Goal: Task Accomplishment & Management: Manage account settings

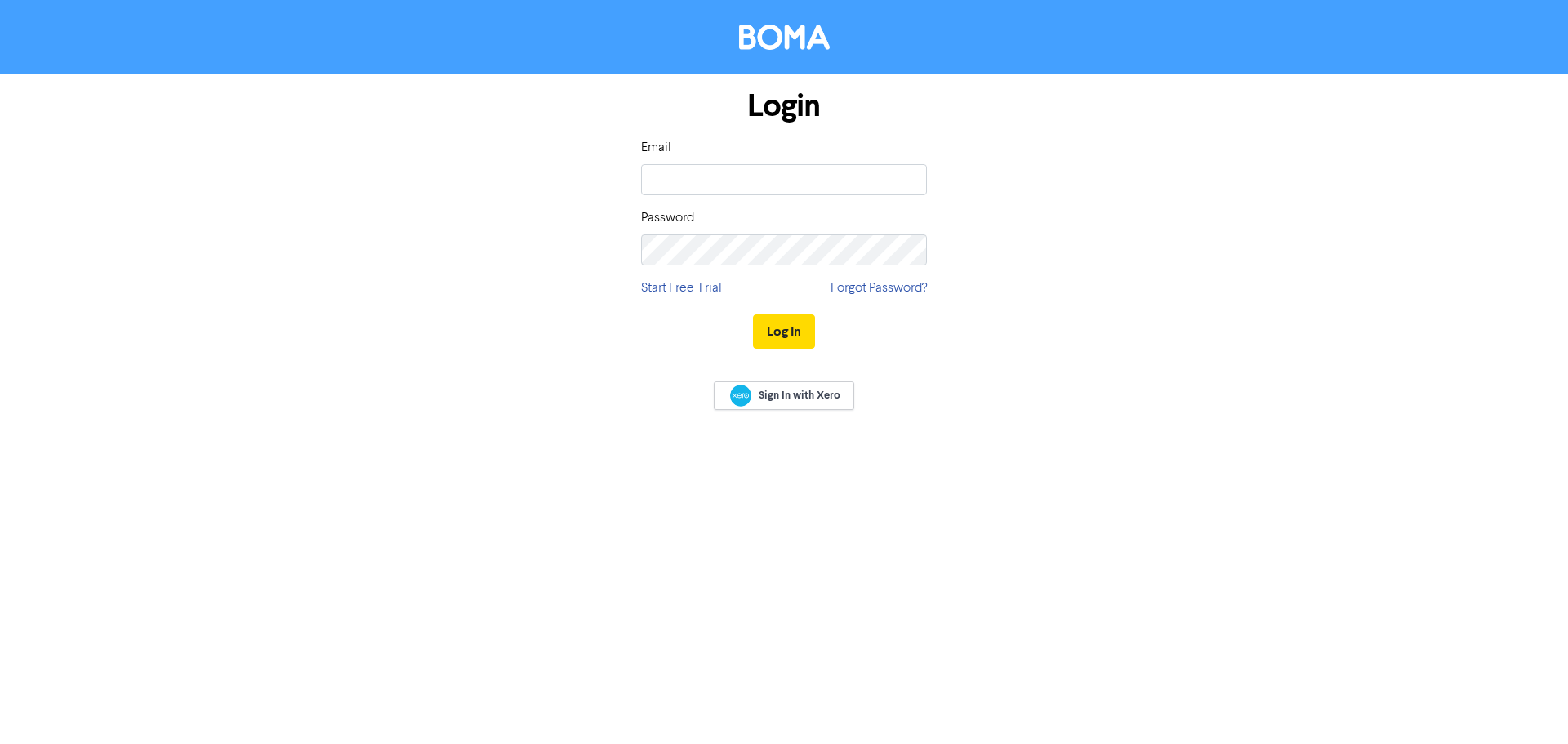
type input "[PERSON_NAME][EMAIL_ADDRESS][DOMAIN_NAME]"
click at [771, 322] on button "Log In" at bounding box center [784, 332] width 62 height 35
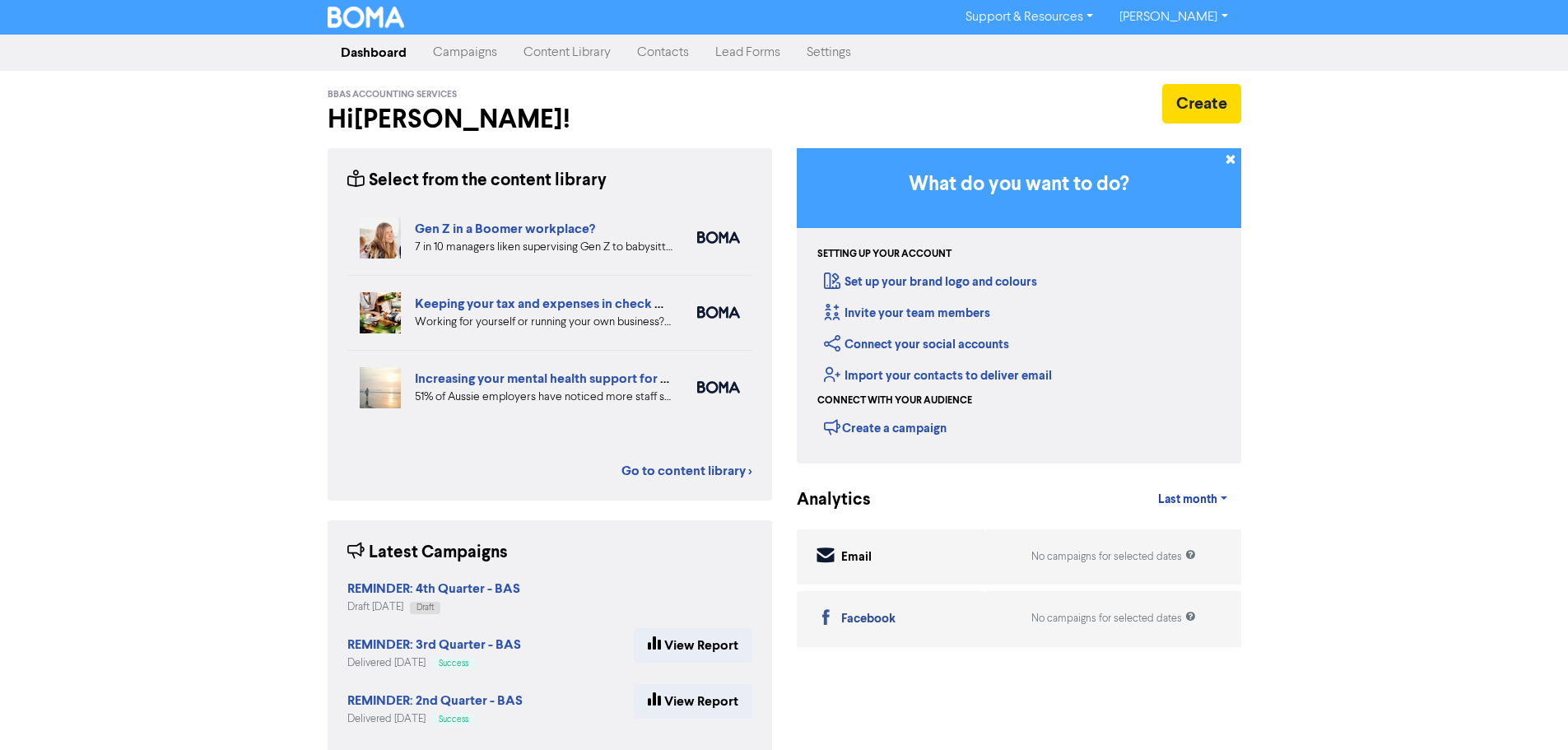
click at [459, 53] on link "Campaigns" at bounding box center [464, 53] width 91 height 33
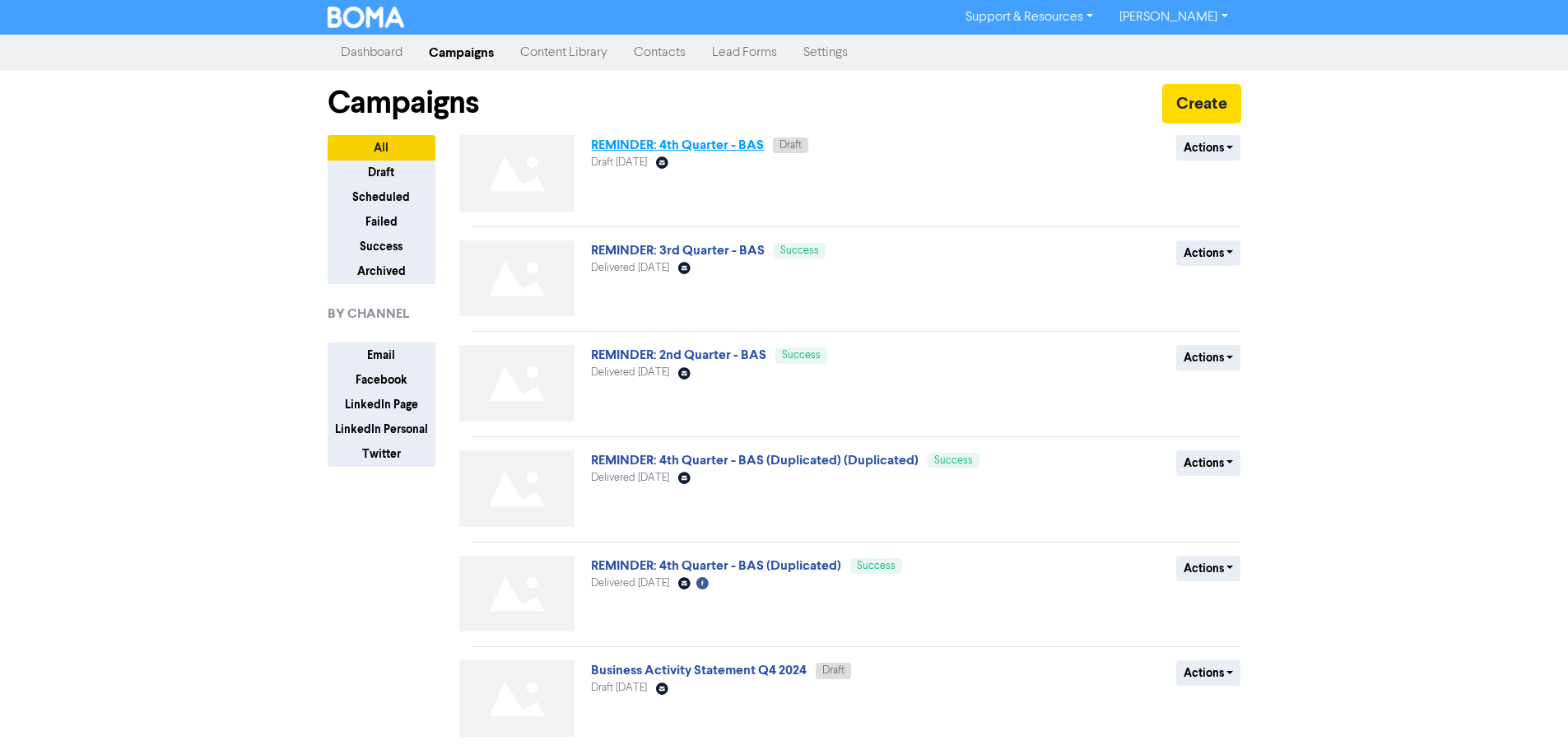
click at [683, 145] on link "REMINDER: 4th Quarter - BAS" at bounding box center [677, 145] width 173 height 16
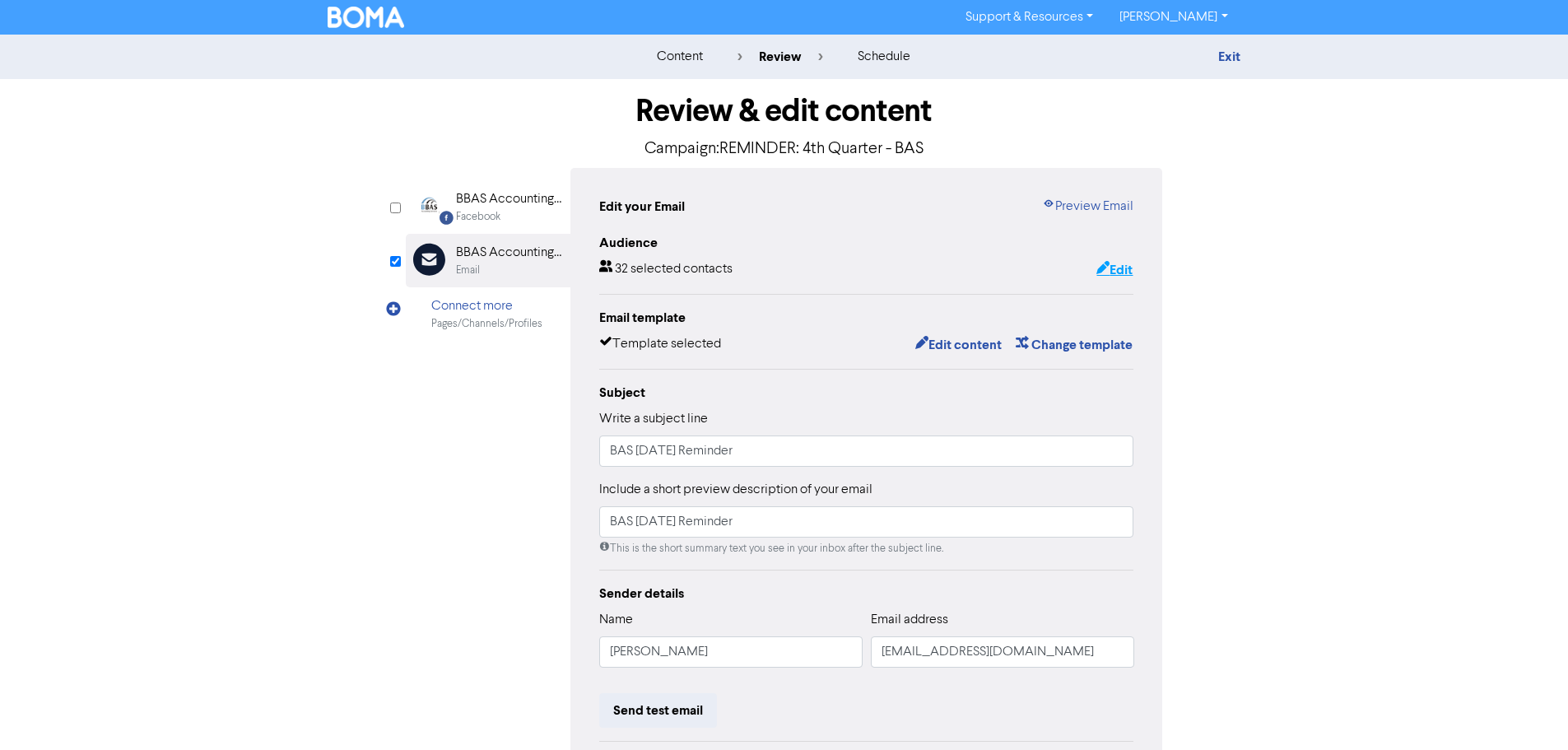
click at [1126, 275] on button "Edit" at bounding box center [1114, 269] width 38 height 21
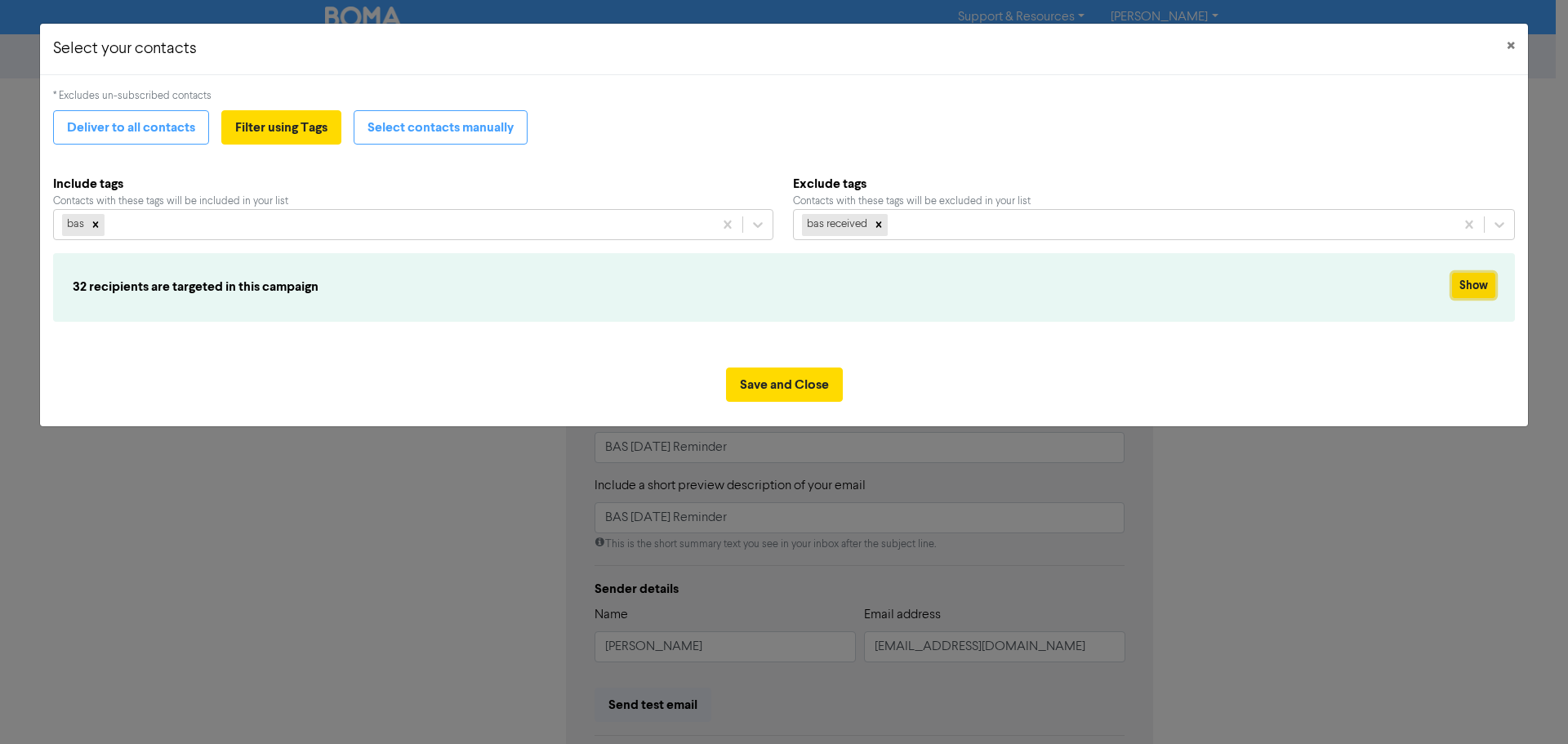
click at [1466, 277] on button "Show" at bounding box center [1474, 285] width 44 height 25
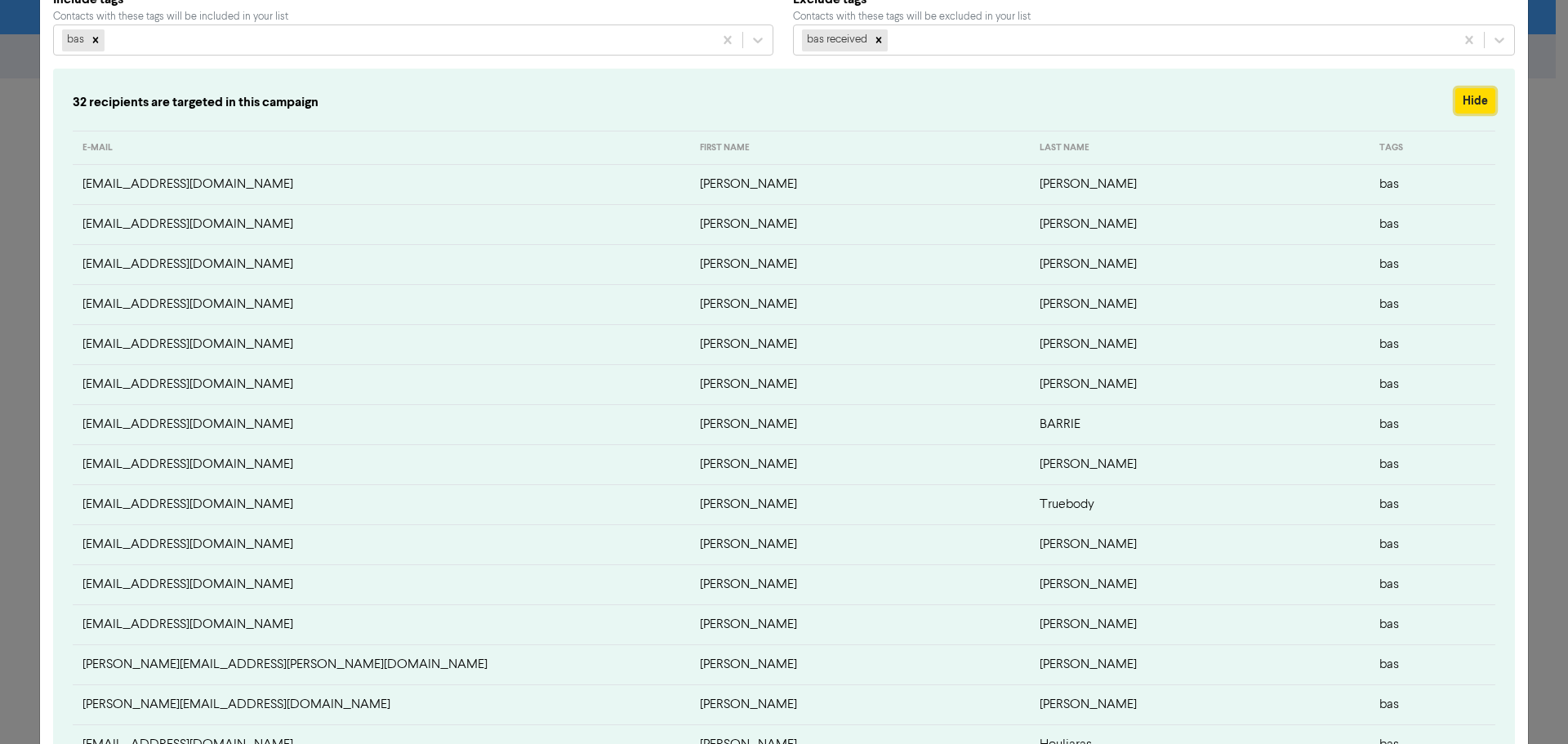
scroll to position [326, 0]
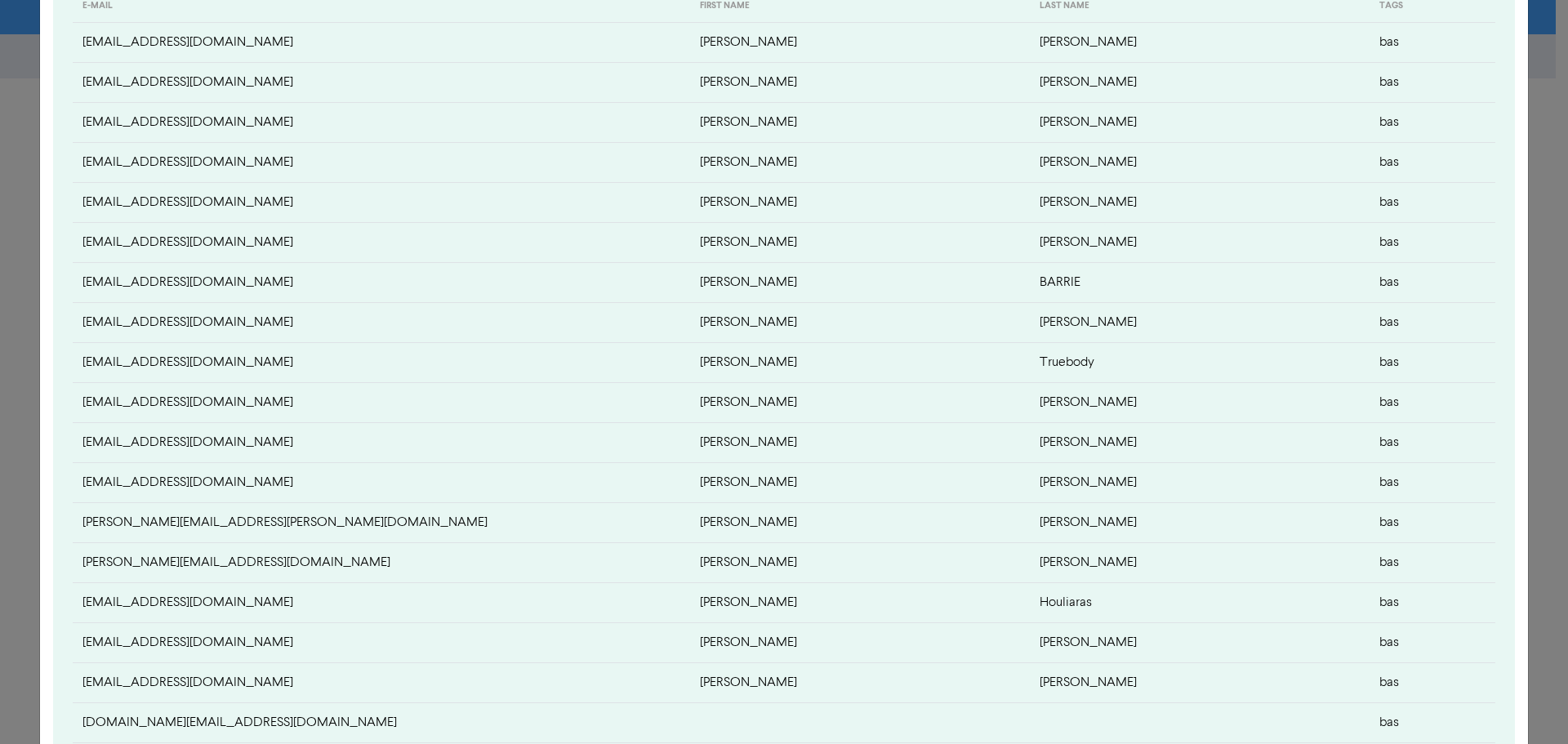
click at [1029, 404] on td "[PERSON_NAME]" at bounding box center [1199, 403] width 340 height 40
click at [1029, 442] on td "[PERSON_NAME]" at bounding box center [1199, 443] width 340 height 40
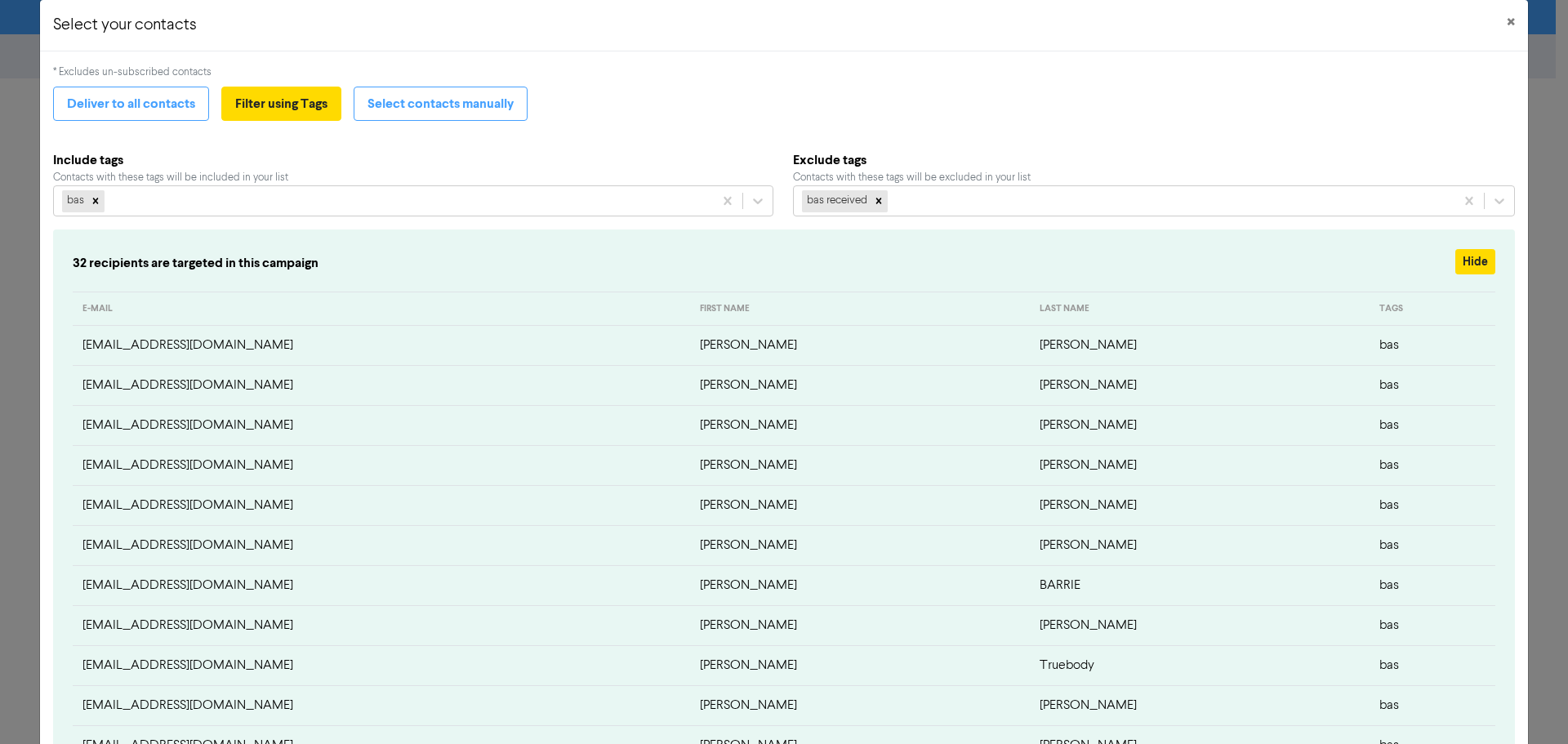
scroll to position [0, 0]
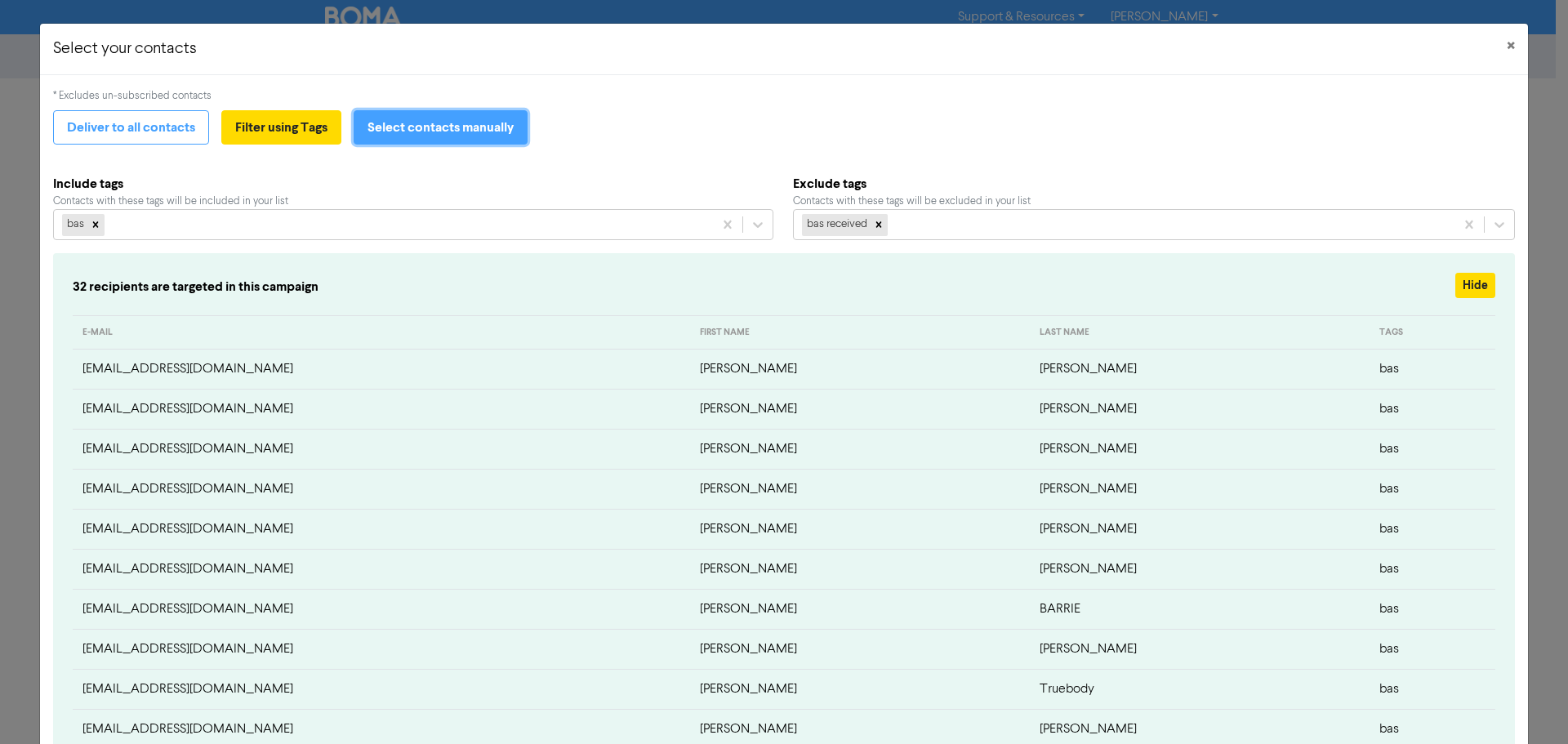
click at [455, 125] on button "Select contacts manually" at bounding box center [440, 127] width 174 height 35
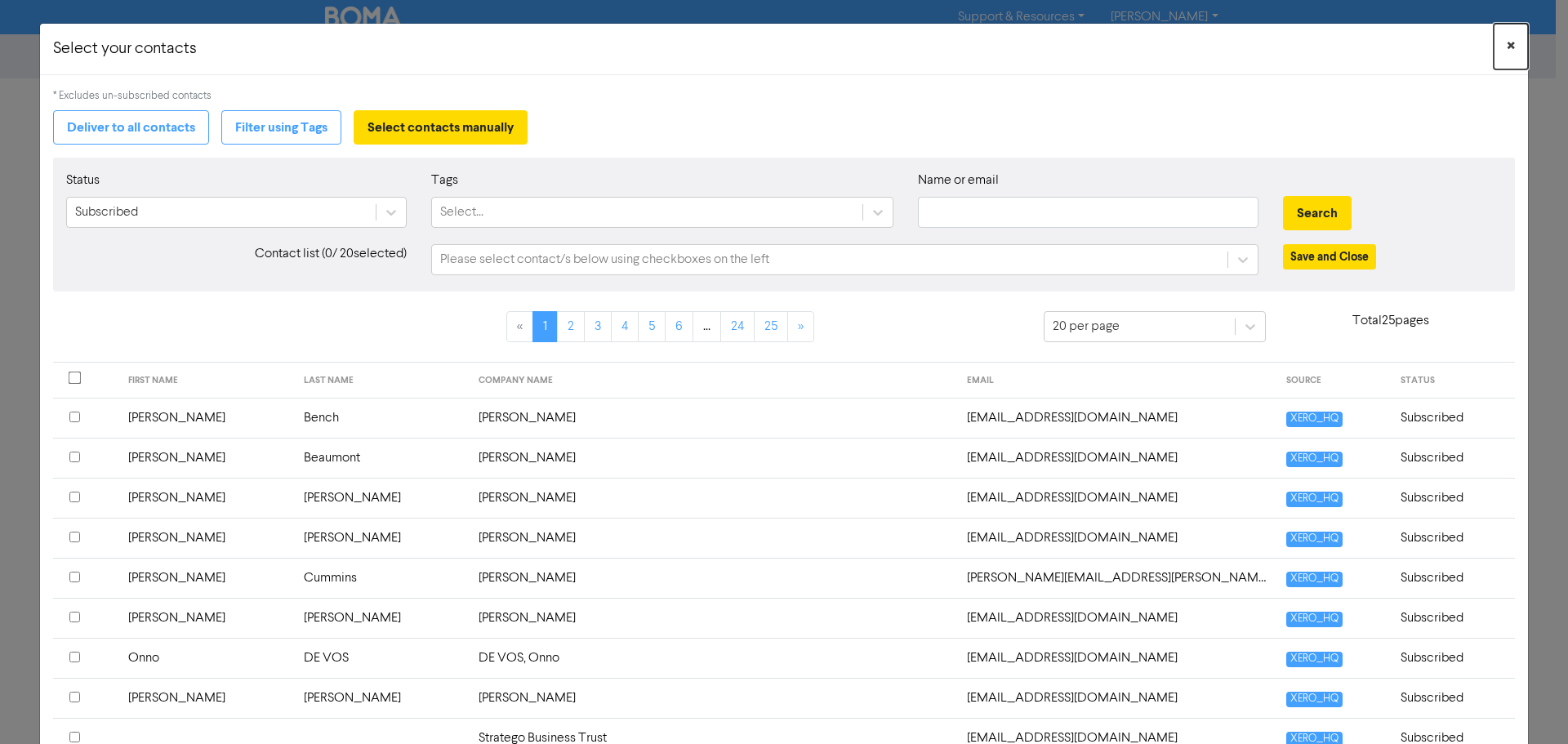
click at [1506, 43] on span "×" at bounding box center [1510, 46] width 8 height 25
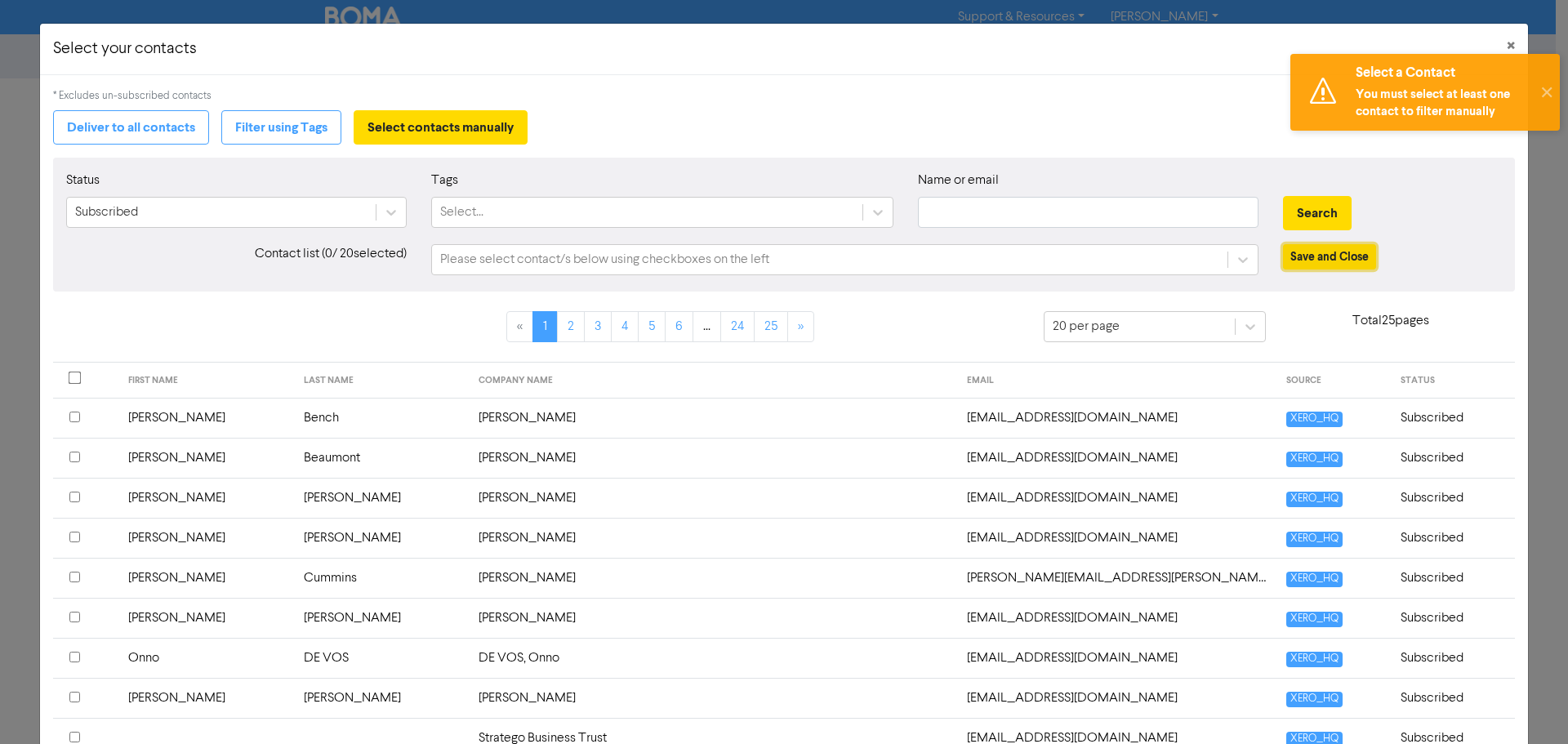
click at [1310, 255] on button "Save and Close" at bounding box center [1329, 257] width 93 height 25
click at [1506, 45] on span "×" at bounding box center [1510, 46] width 8 height 25
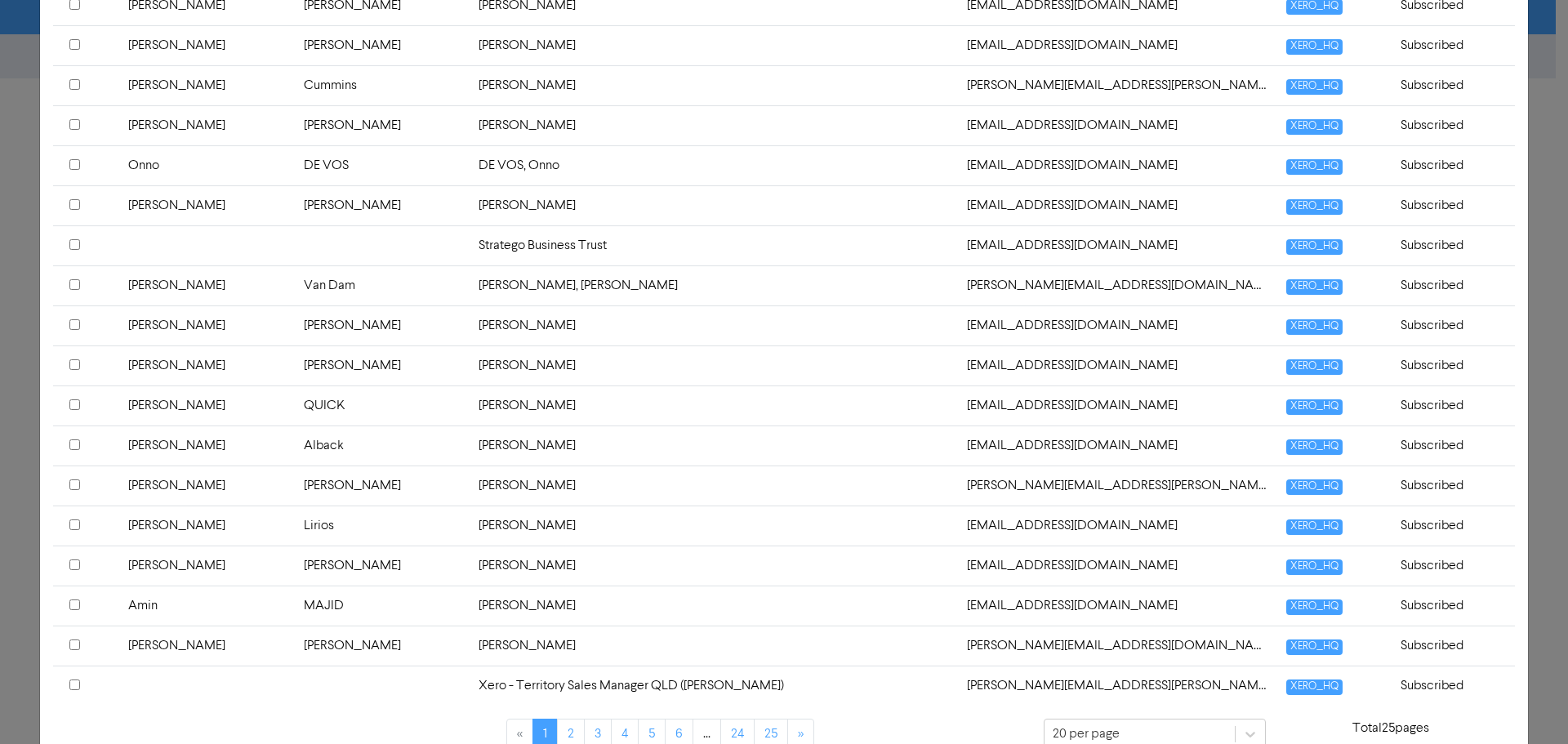
scroll to position [626, 0]
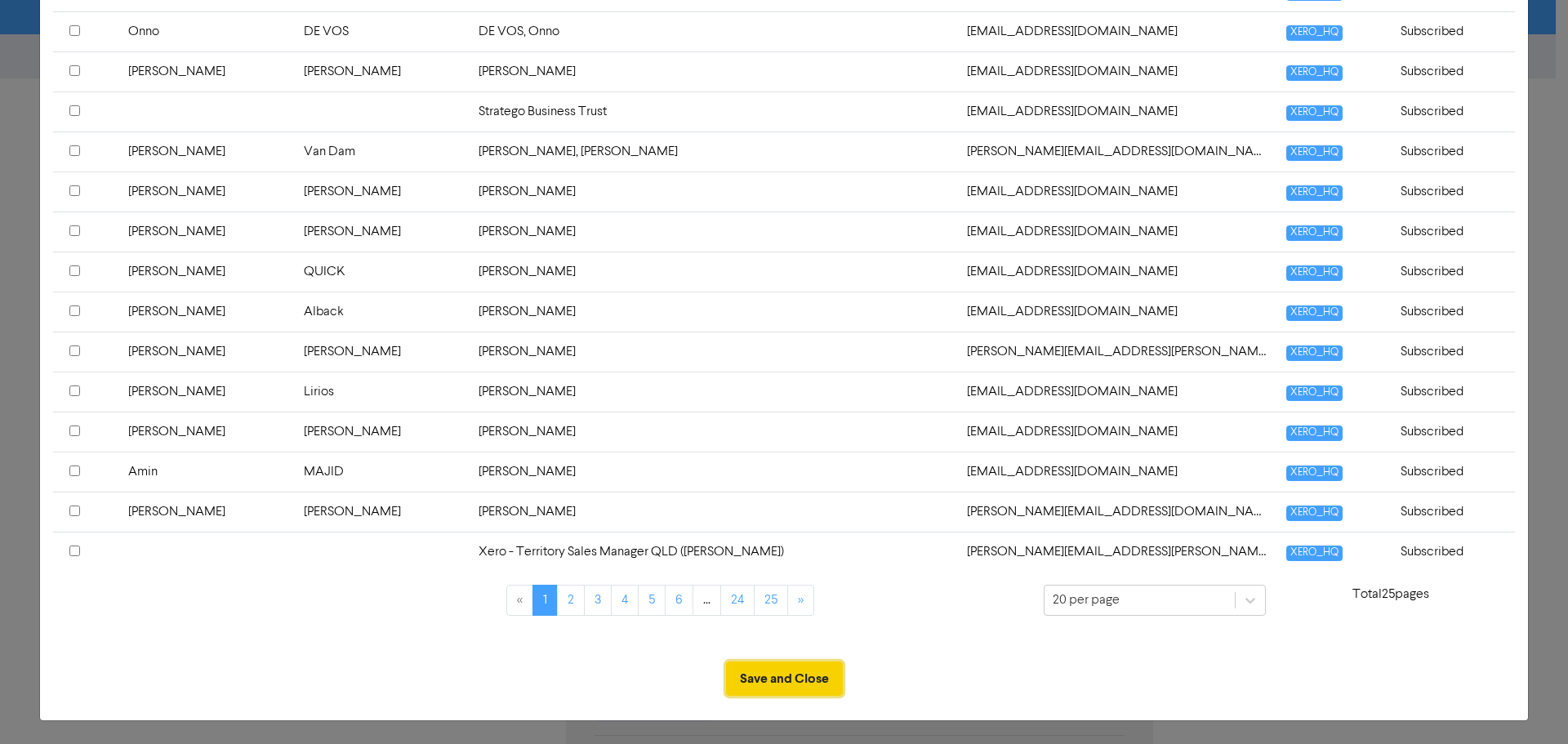
click at [792, 680] on button "Save and Close" at bounding box center [784, 679] width 117 height 35
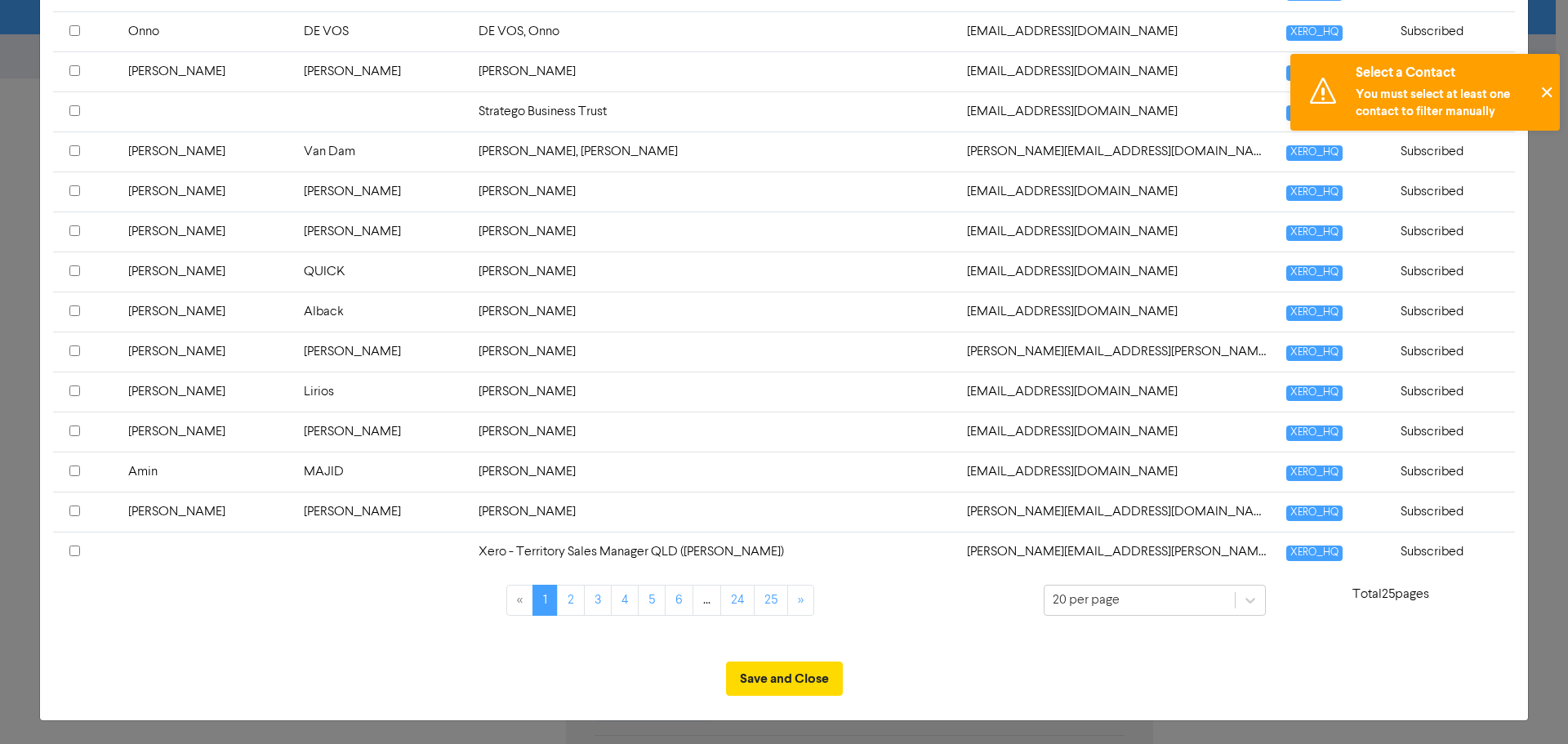
click at [1546, 84] on button "✕" at bounding box center [1546, 92] width 27 height 76
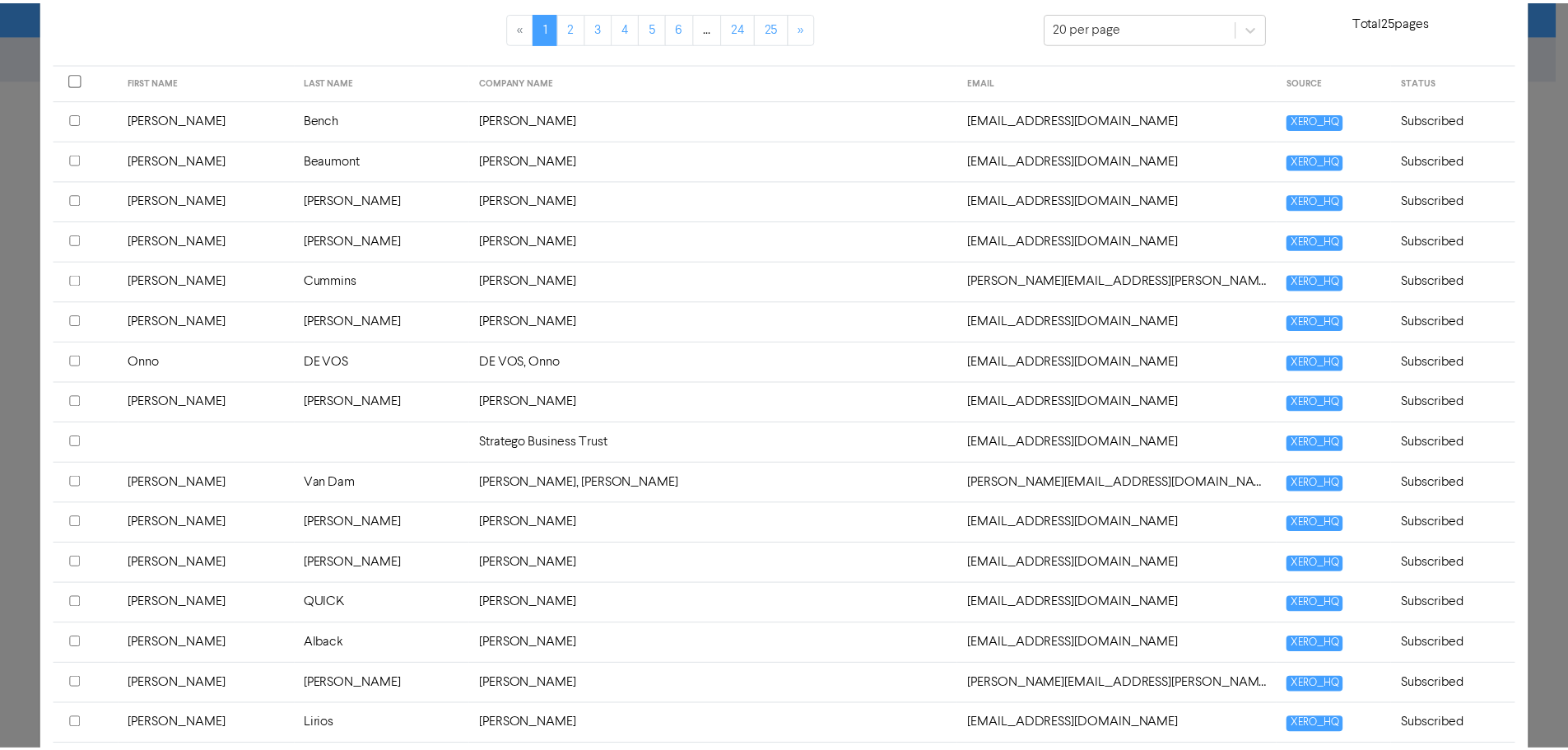
scroll to position [0, 0]
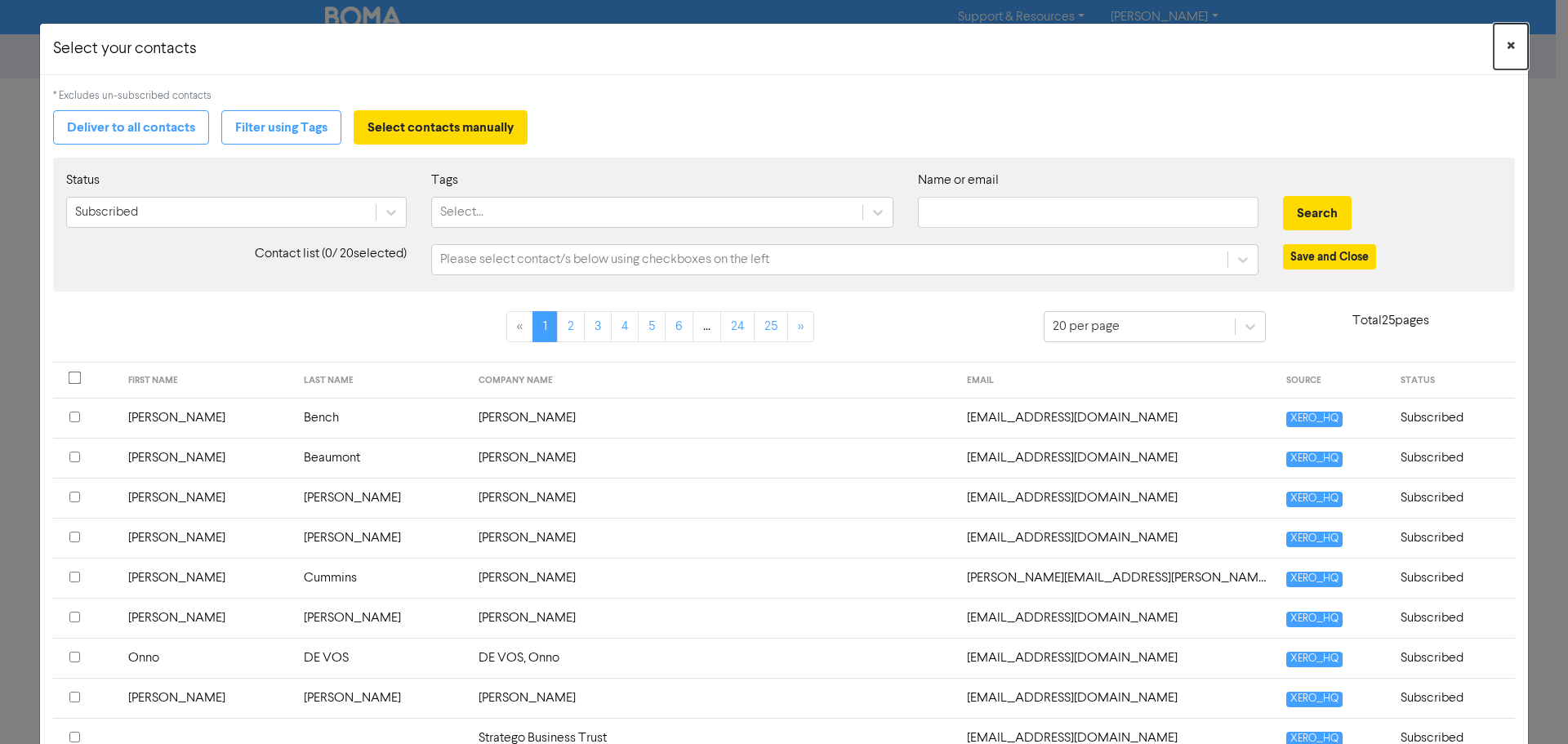
click at [1506, 43] on span "×" at bounding box center [1510, 46] width 8 height 25
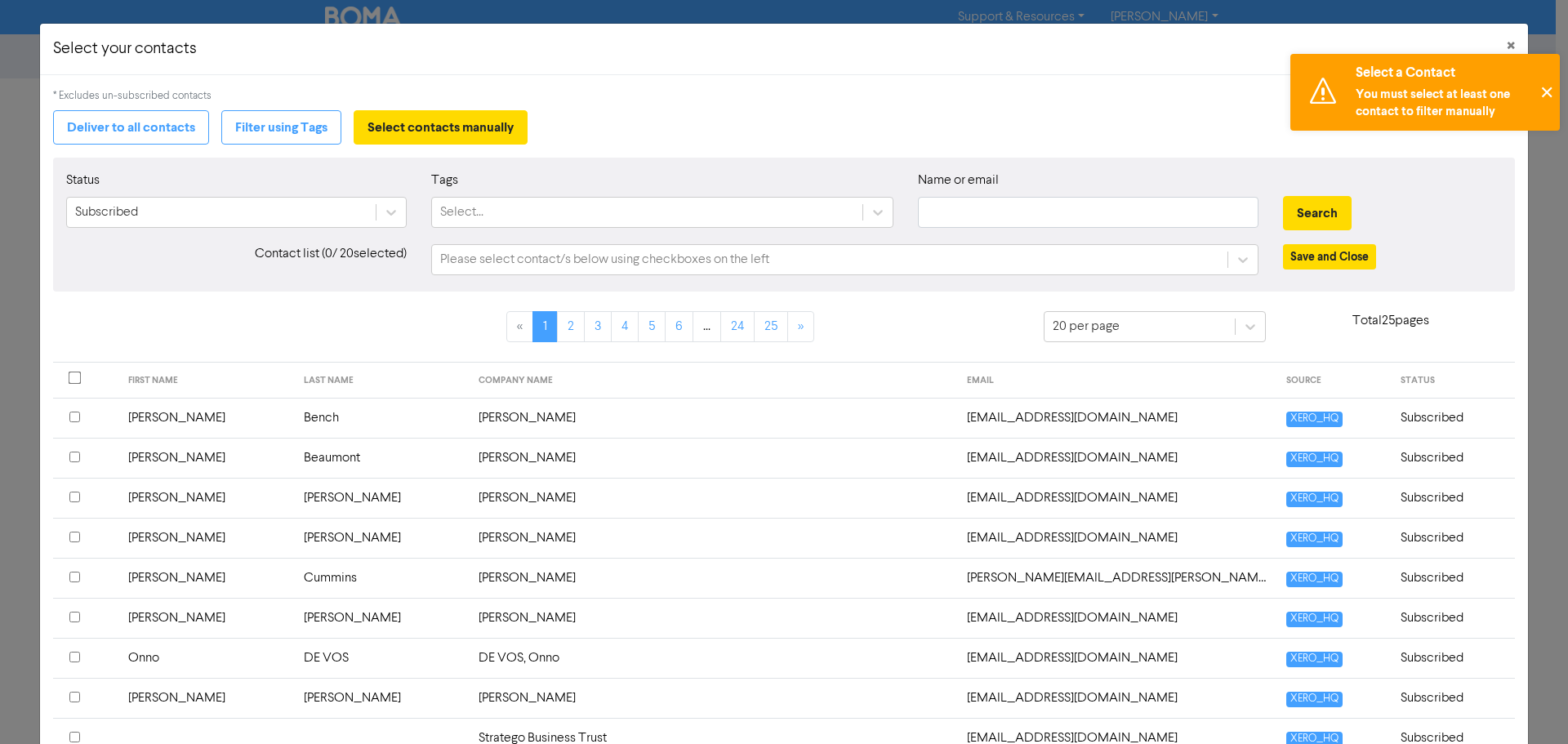
click at [1544, 93] on button "✕" at bounding box center [1546, 92] width 27 height 76
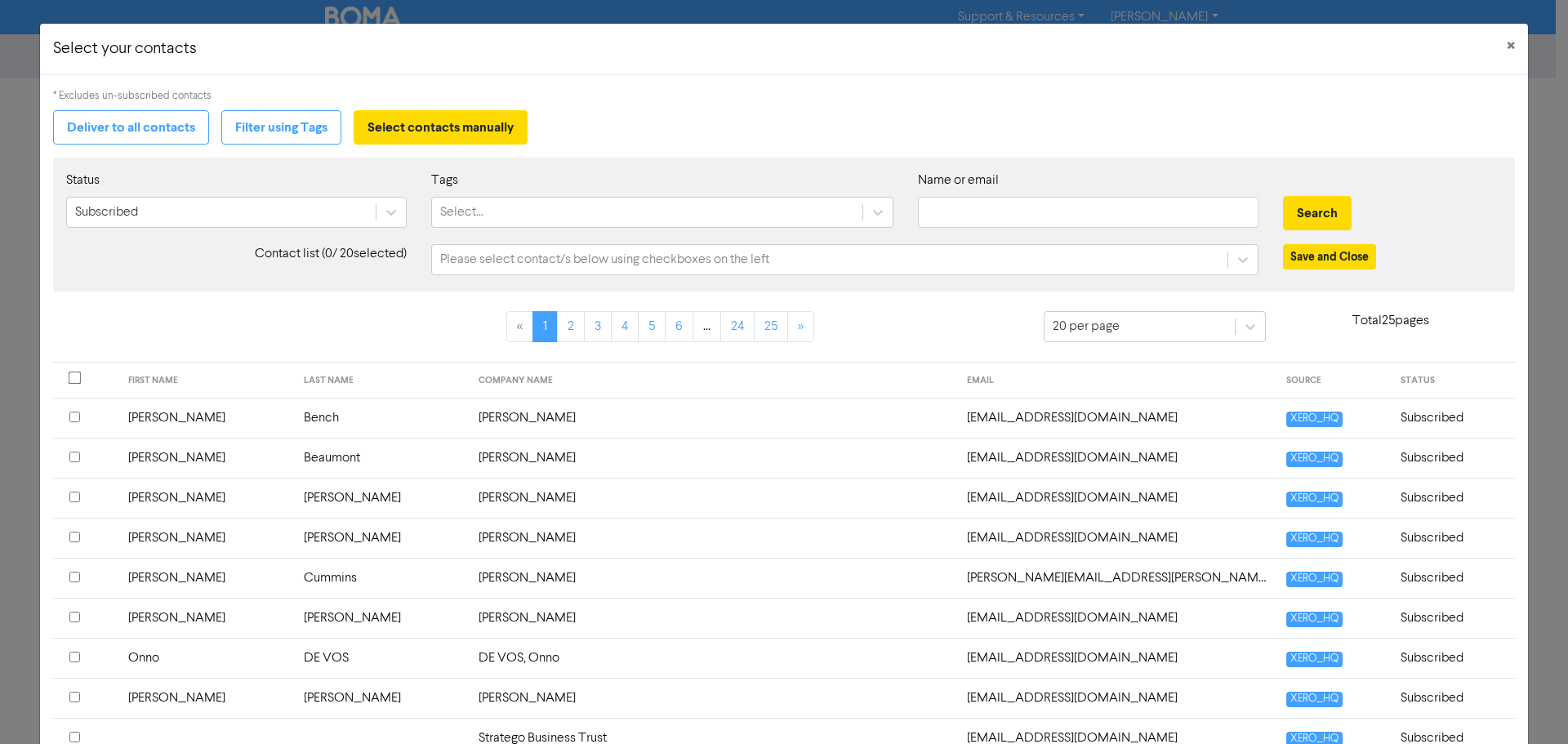
click at [70, 419] on input "checkbox" at bounding box center [74, 417] width 11 height 11
click at [1312, 256] on button "Save and Close" at bounding box center [1329, 257] width 93 height 25
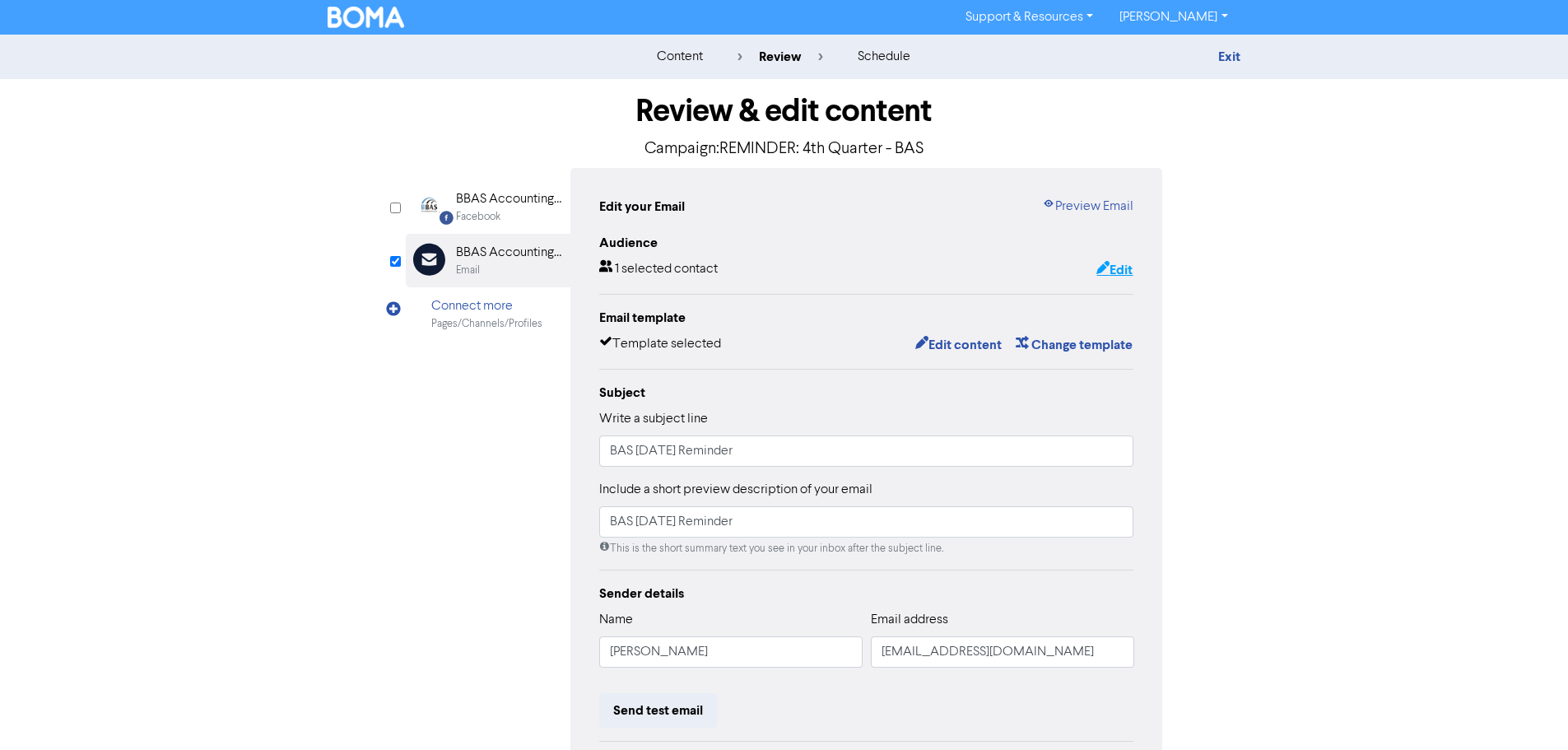
click at [1117, 272] on button "Edit" at bounding box center [1114, 269] width 38 height 21
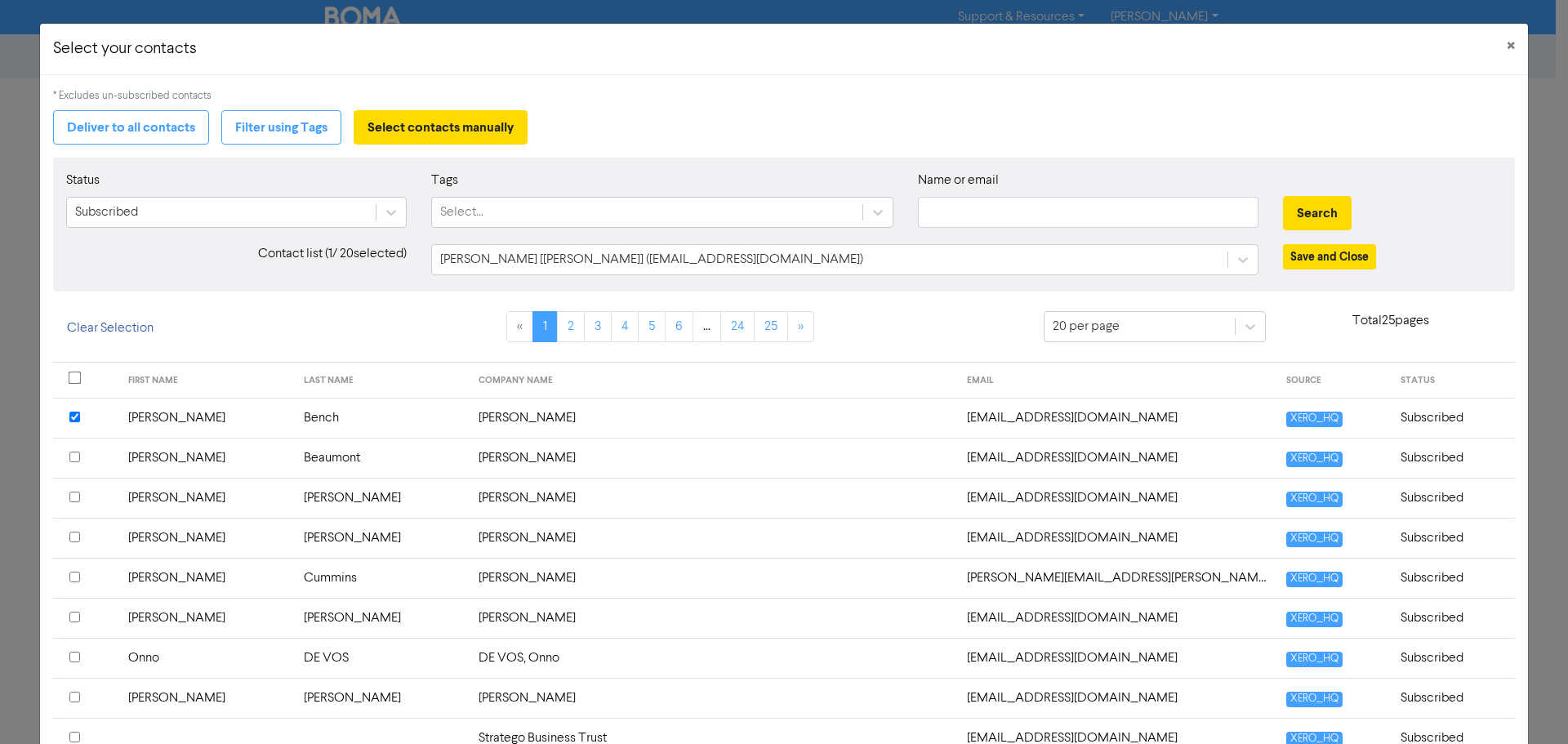
click at [77, 415] on input "checkbox" at bounding box center [74, 417] width 11 height 11
click at [488, 261] on div "Please select contact/s below using checkboxes on the left" at bounding box center [604, 260] width 329 height 20
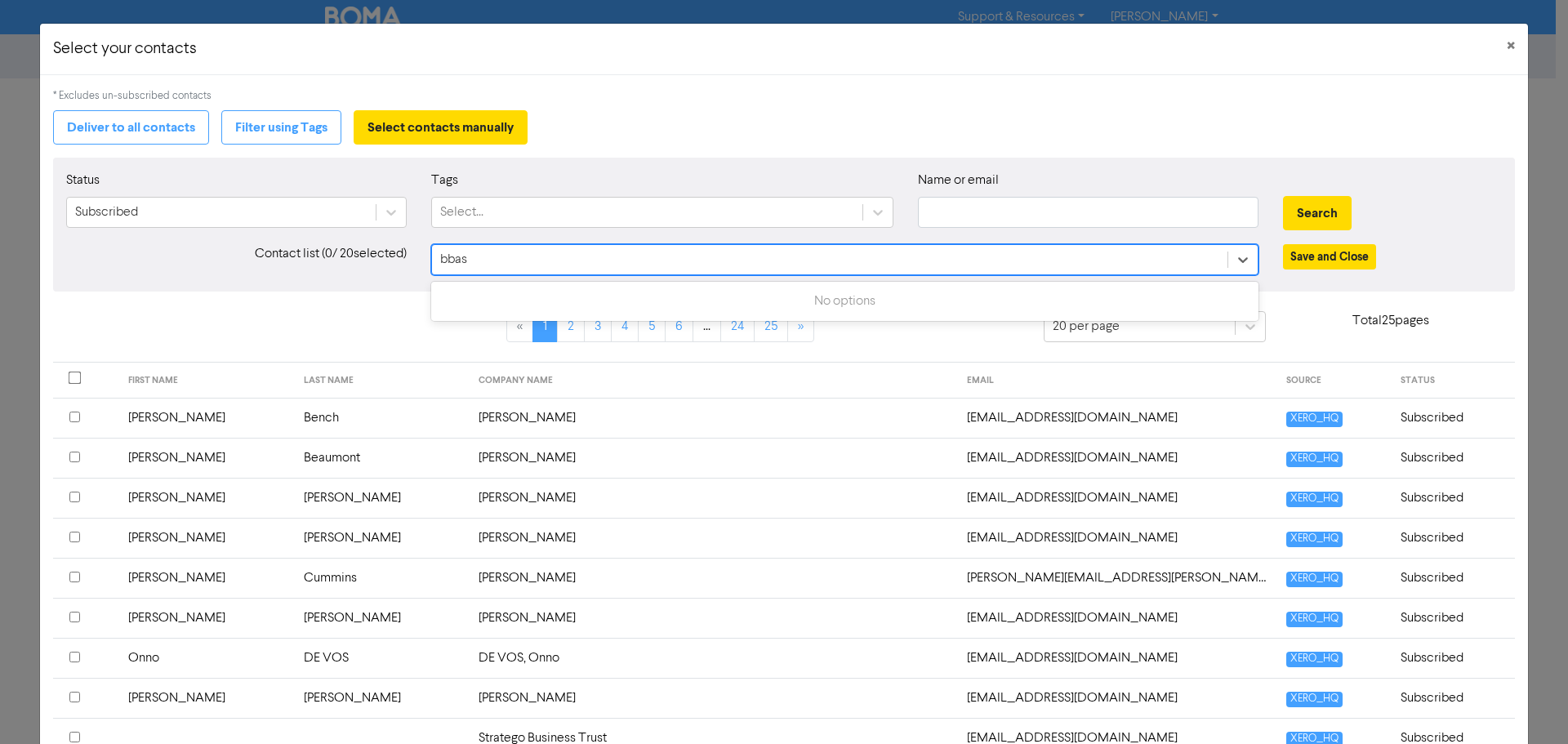
type input "bbas"
click at [500, 259] on div "Please select contact/s below using checkboxes on the left" at bounding box center [829, 260] width 795 height 29
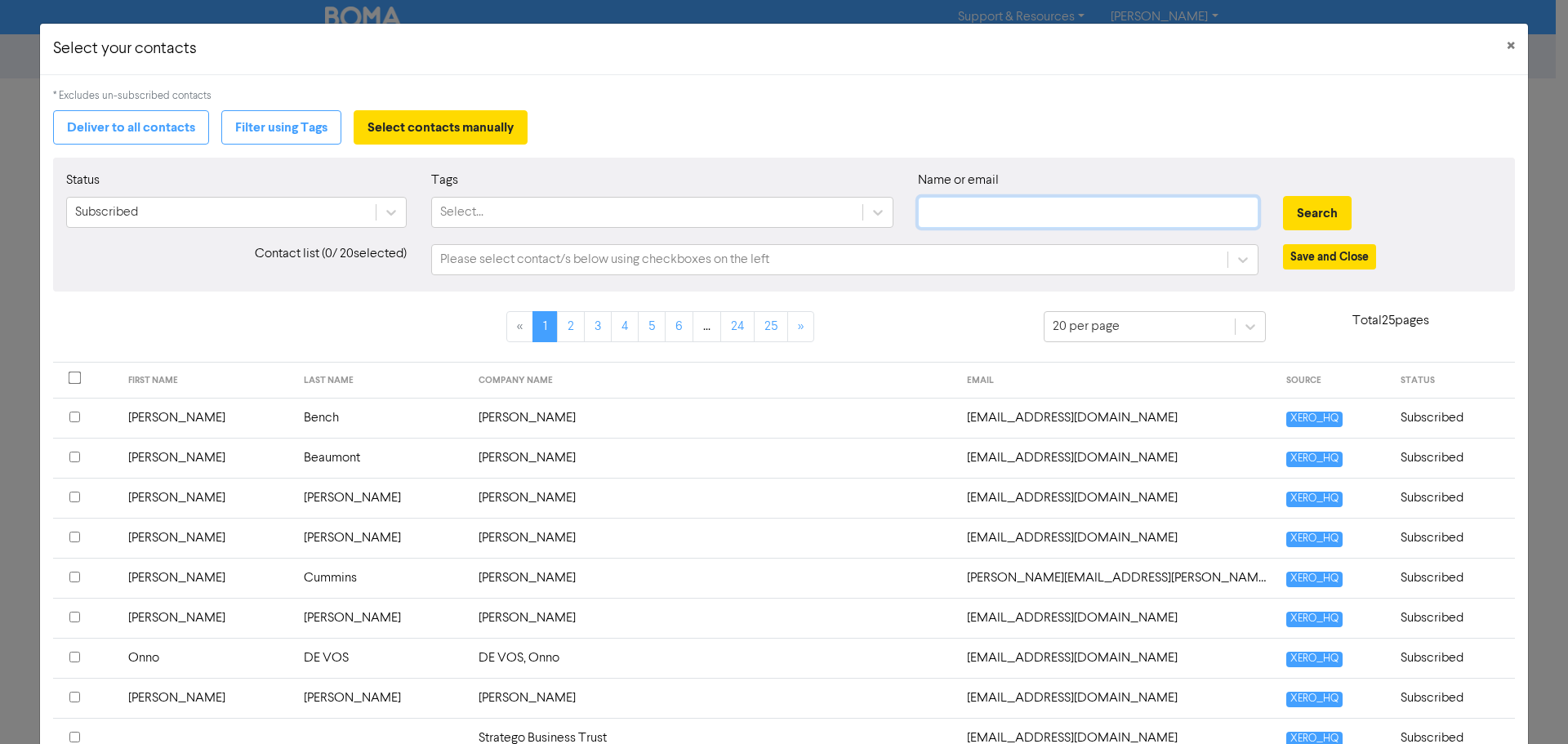
click at [948, 212] on input "text" at bounding box center [1087, 213] width 341 height 31
click at [1302, 205] on button "Search" at bounding box center [1316, 213] width 68 height 35
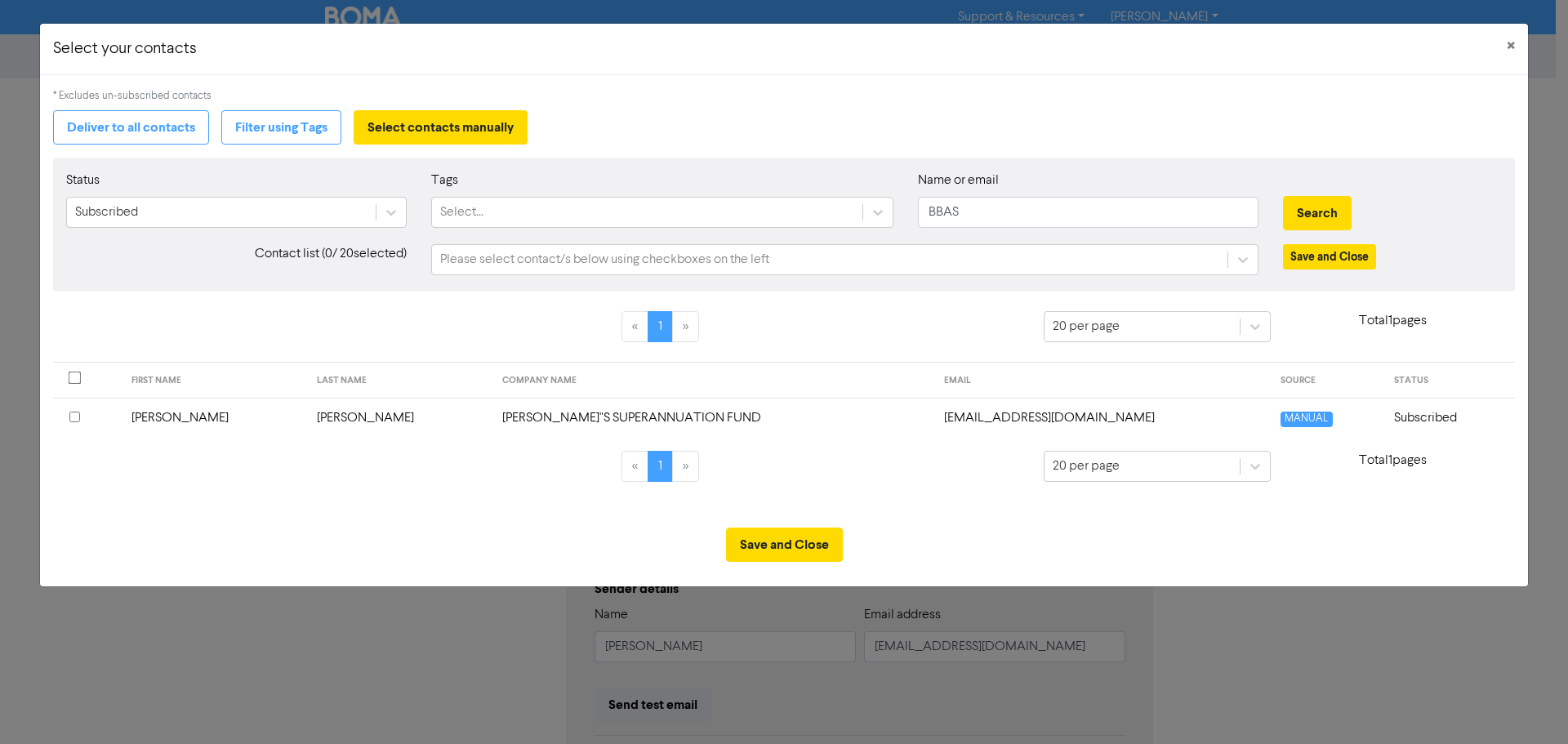
click at [74, 421] on input "checkbox" at bounding box center [74, 417] width 11 height 11
click at [979, 210] on input "BBAS" at bounding box center [1087, 213] width 341 height 31
type input "B"
type input "NTL"
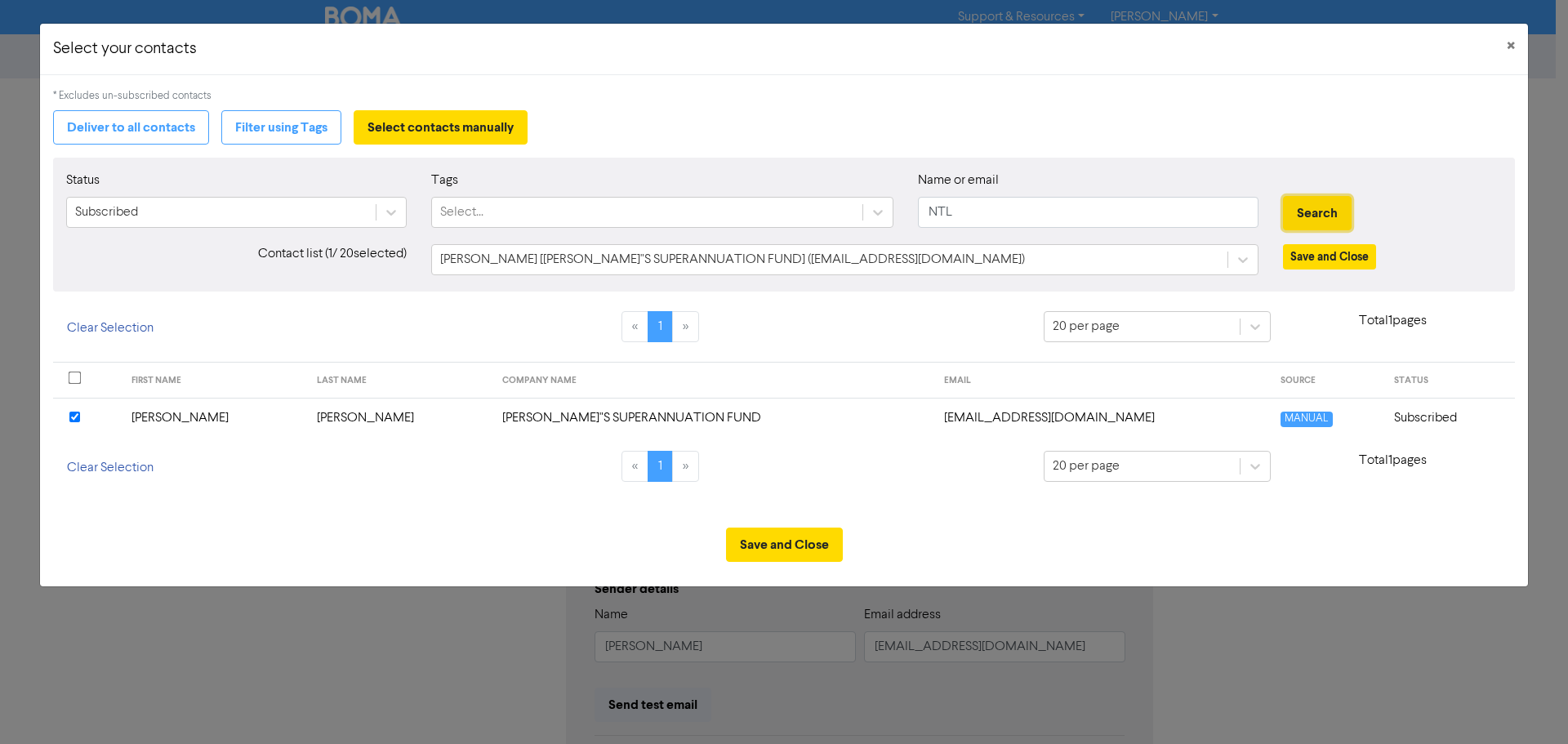
click at [1312, 209] on button "Search" at bounding box center [1316, 213] width 68 height 35
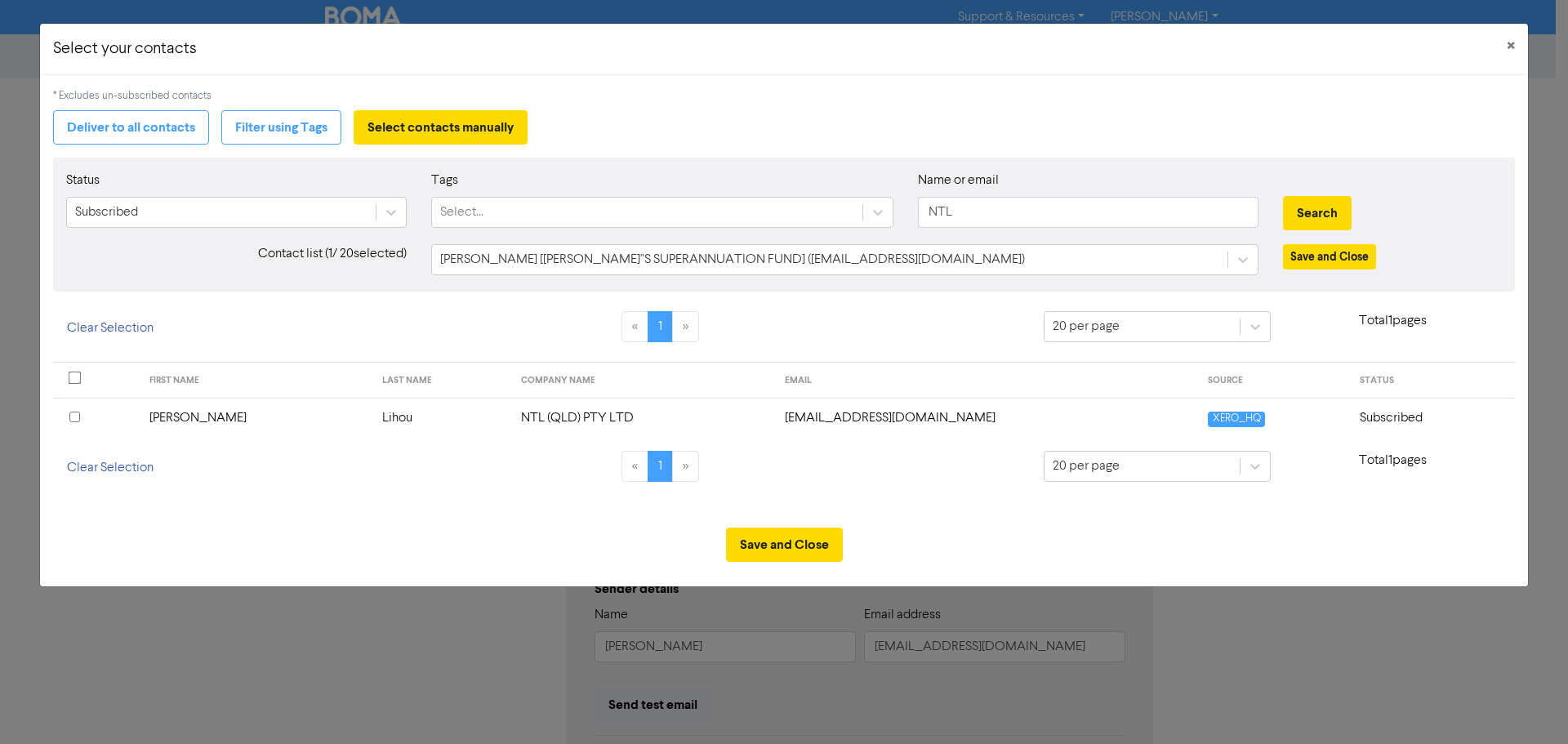
click at [80, 422] on div at bounding box center [95, 418] width 54 height 20
drag, startPoint x: 970, startPoint y: 207, endPoint x: 910, endPoint y: 204, distance: 60.1
click at [910, 204] on div "Name or email NTL" at bounding box center [1088, 205] width 365 height 70
click at [1283, 196] on button "Search" at bounding box center [1316, 213] width 68 height 35
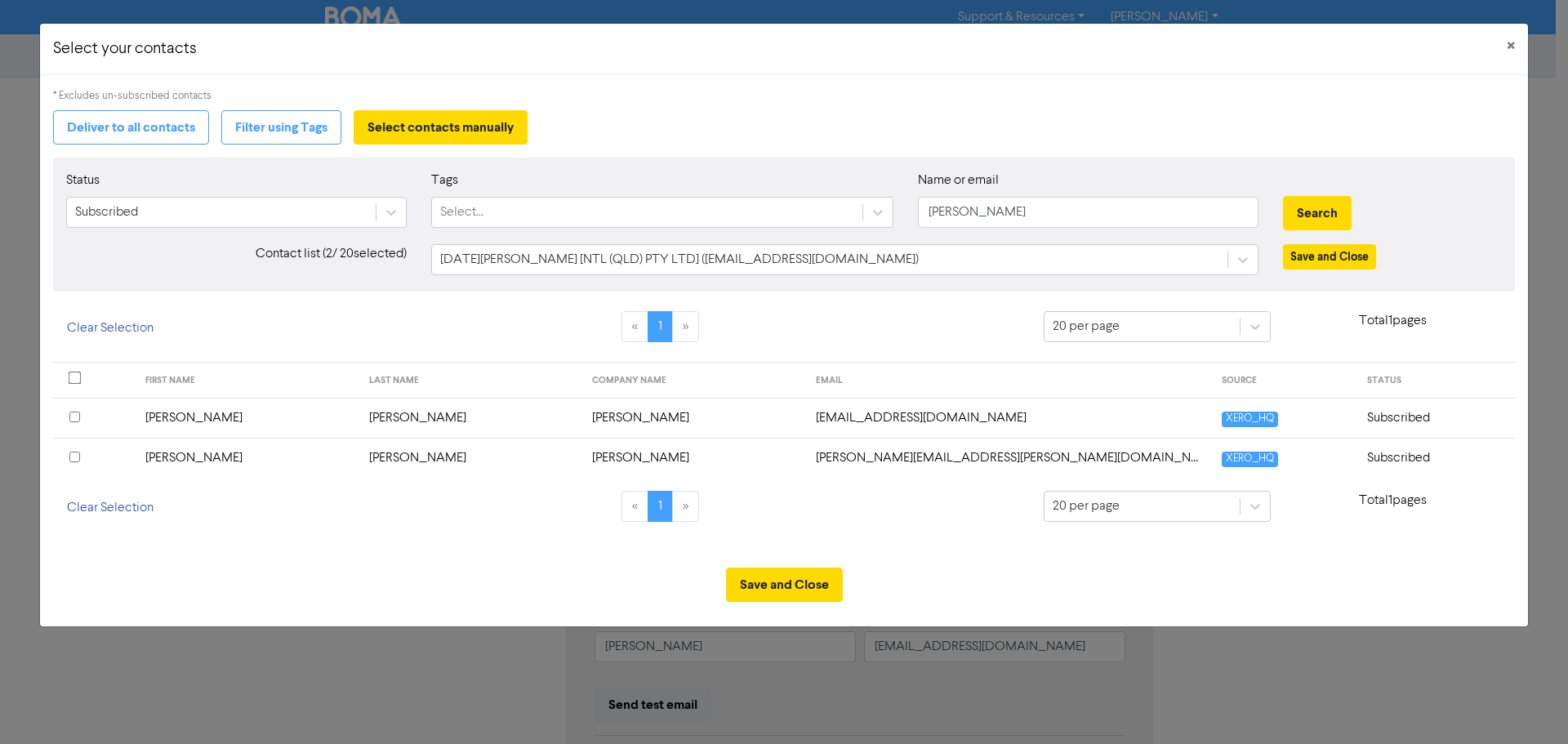
click at [75, 421] on input "checkbox" at bounding box center [74, 417] width 11 height 11
drag, startPoint x: 975, startPoint y: 210, endPoint x: 877, endPoint y: 222, distance: 98.7
click at [877, 222] on div "Status Subscribed Tags Select... Name or email [PERSON_NAME] Search" at bounding box center [783, 205] width 1460 height 70
type input "De Bruin"
click at [1283, 196] on button "Search" at bounding box center [1316, 213] width 68 height 35
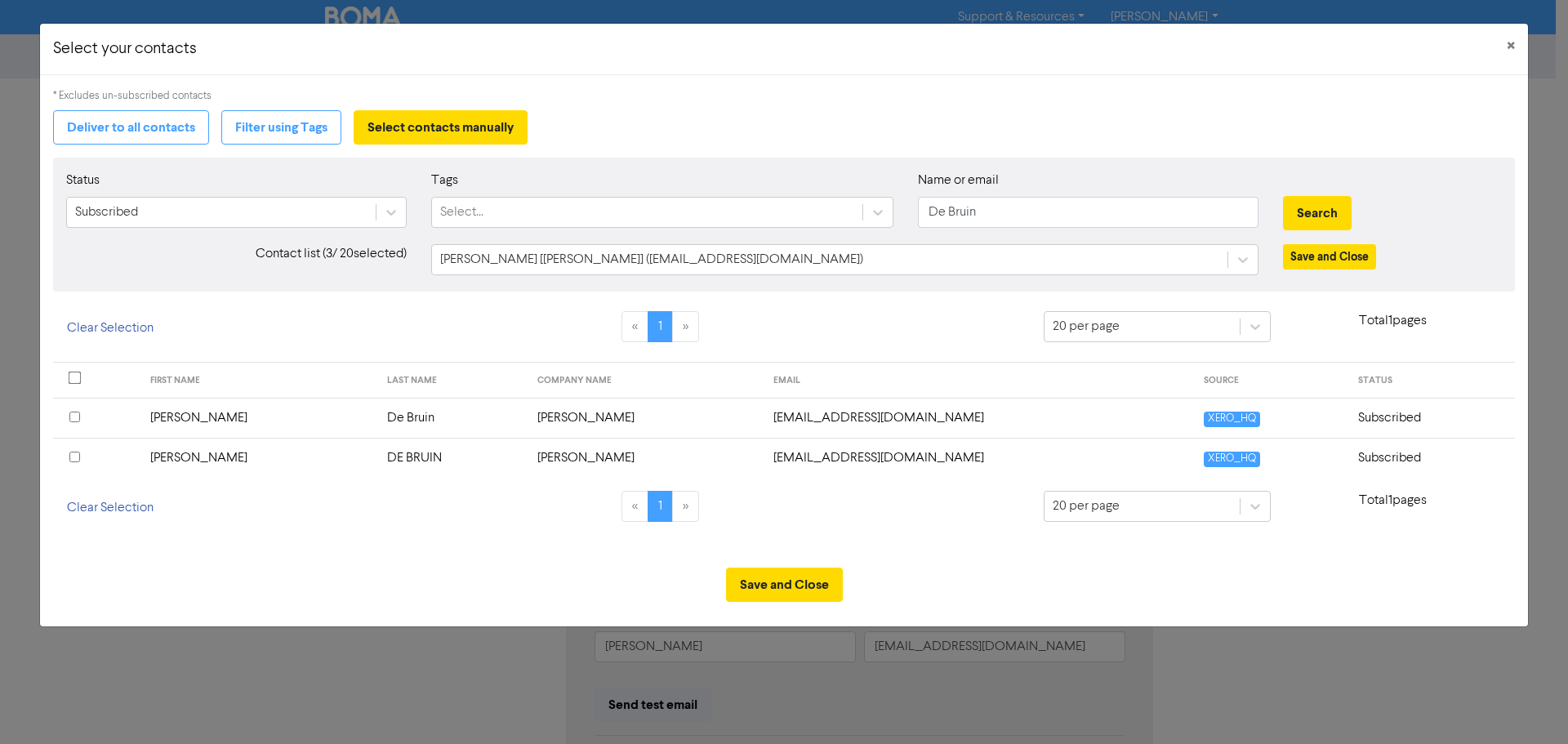
click at [76, 459] on input "checkbox" at bounding box center [74, 457] width 11 height 11
drag, startPoint x: 979, startPoint y: 207, endPoint x: 909, endPoint y: 208, distance: 70.0
click at [908, 208] on div "Name or email De Bruin" at bounding box center [1088, 205] width 365 height 70
click at [967, 211] on input "text" at bounding box center [1087, 213] width 341 height 31
type input "Macg"
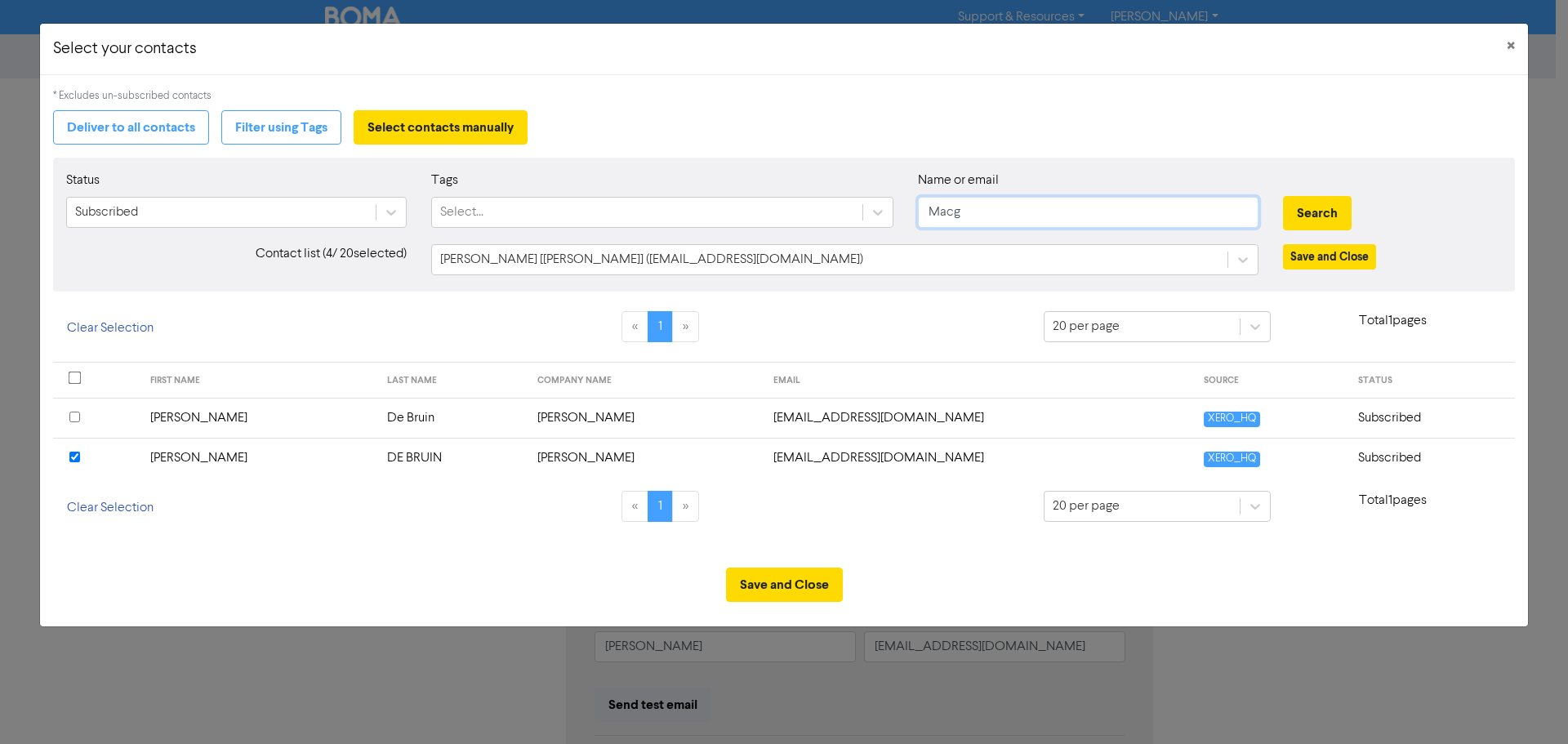
click at [1283, 196] on button "Search" at bounding box center [1316, 213] width 68 height 35
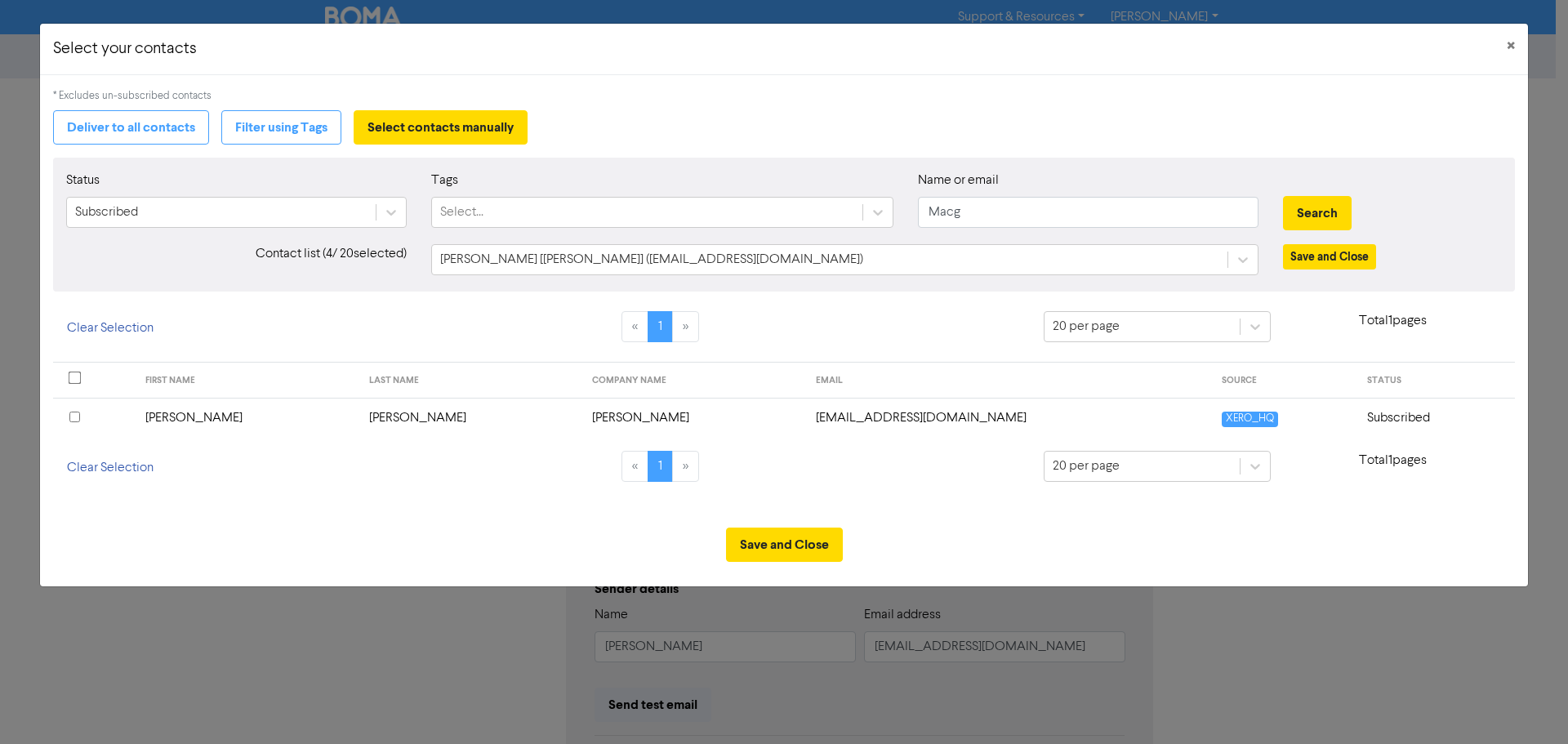
click at [76, 419] on input "checkbox" at bounding box center [74, 417] width 11 height 11
drag, startPoint x: 982, startPoint y: 208, endPoint x: 912, endPoint y: 213, distance: 70.2
click at [912, 213] on div "Name or email Macg" at bounding box center [1088, 205] width 365 height 70
click at [967, 214] on input "text" at bounding box center [1087, 213] width 341 height 31
click at [1283, 196] on button "Search" at bounding box center [1316, 213] width 68 height 35
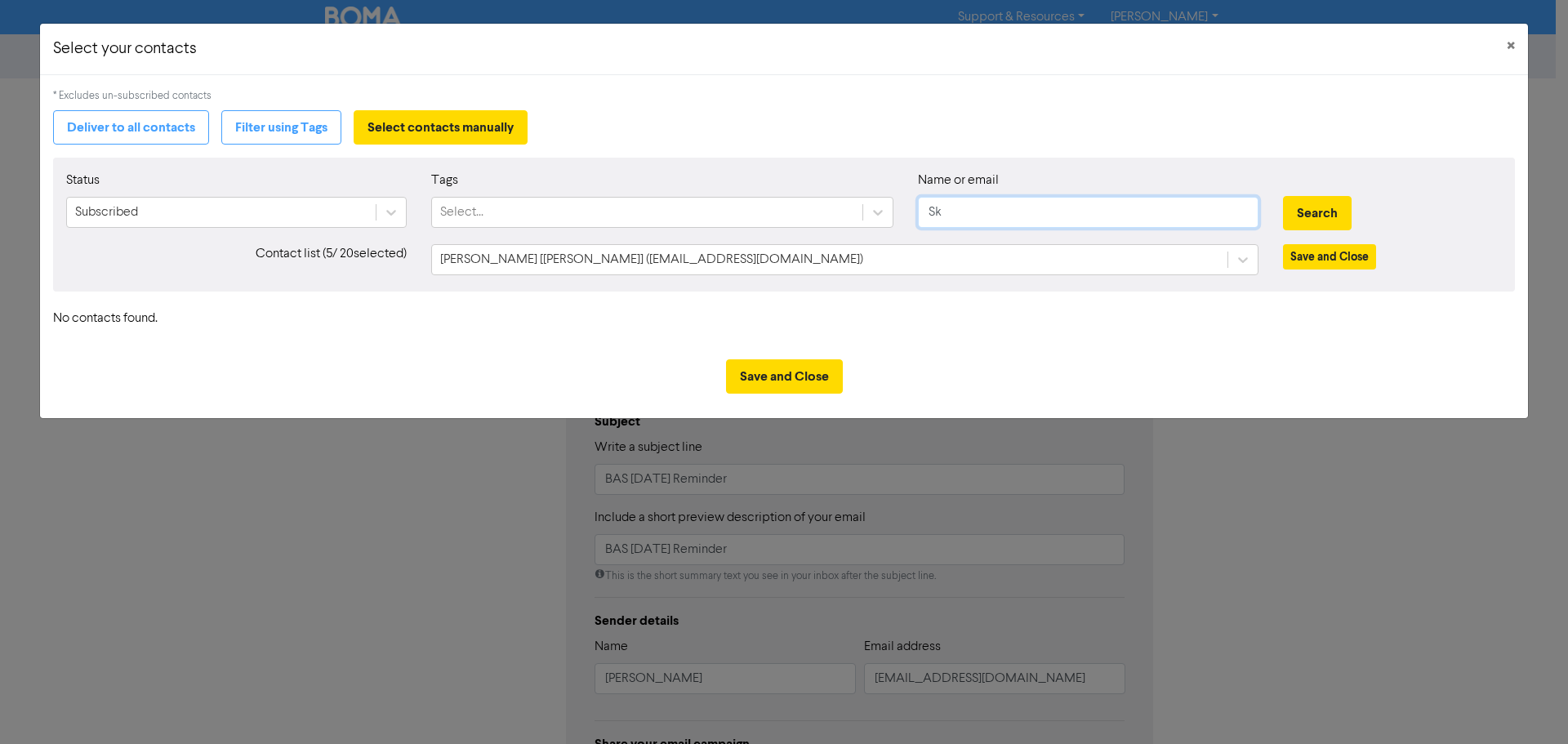
type input "S"
click at [955, 218] on input "text" at bounding box center [1087, 213] width 341 height 31
click at [1283, 196] on button "Search" at bounding box center [1316, 213] width 68 height 35
click at [1308, 211] on button "Search" at bounding box center [1316, 213] width 68 height 35
click at [1322, 209] on button "Search" at bounding box center [1316, 213] width 68 height 35
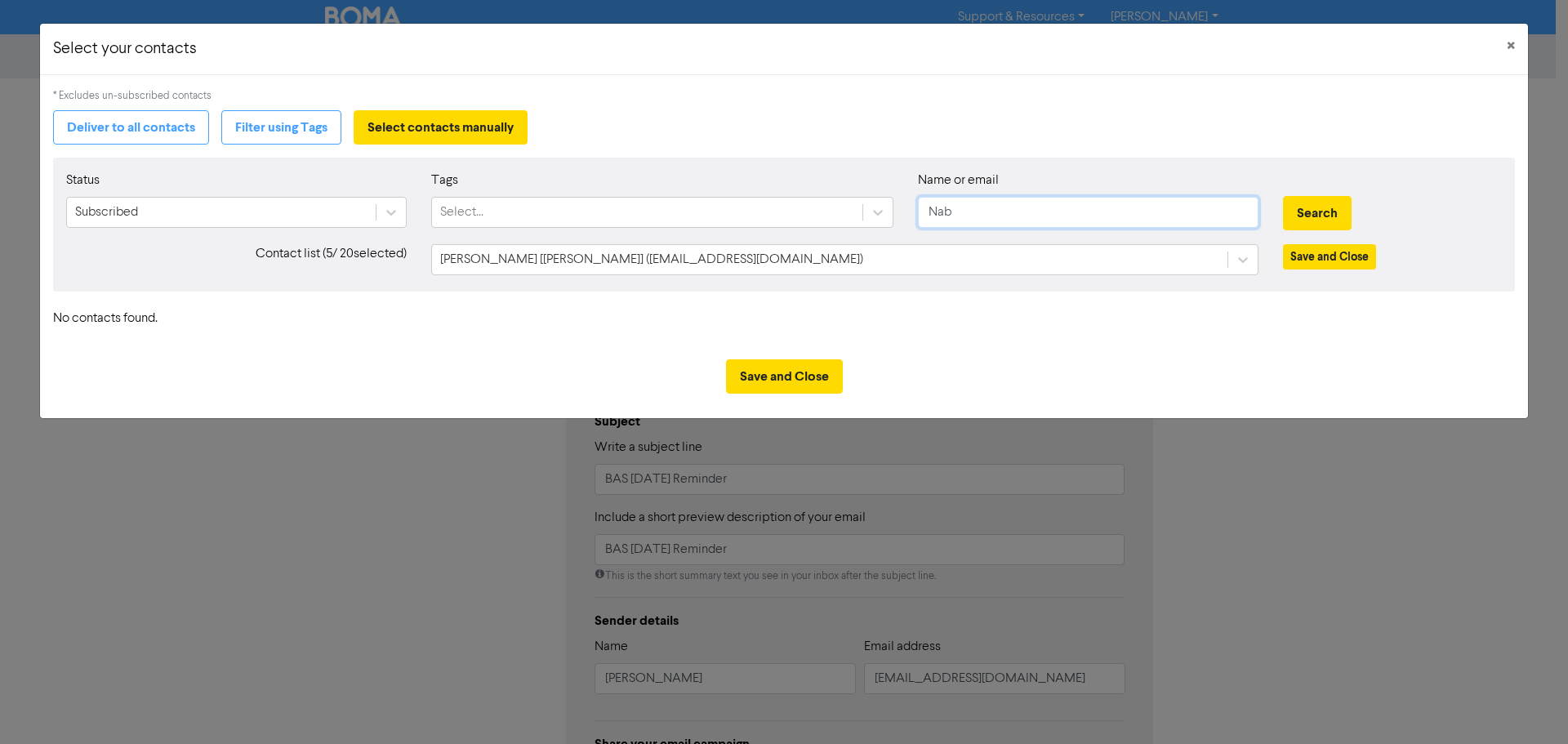
click at [1002, 213] on input "Nab" at bounding box center [1087, 213] width 341 height 31
click at [1283, 196] on button "Search" at bounding box center [1316, 213] width 68 height 35
click at [1327, 214] on button "Search" at bounding box center [1316, 213] width 68 height 35
drag, startPoint x: 993, startPoint y: 214, endPoint x: 912, endPoint y: 215, distance: 81.0
click at [912, 215] on div "Name or email Nabsan" at bounding box center [1088, 205] width 365 height 70
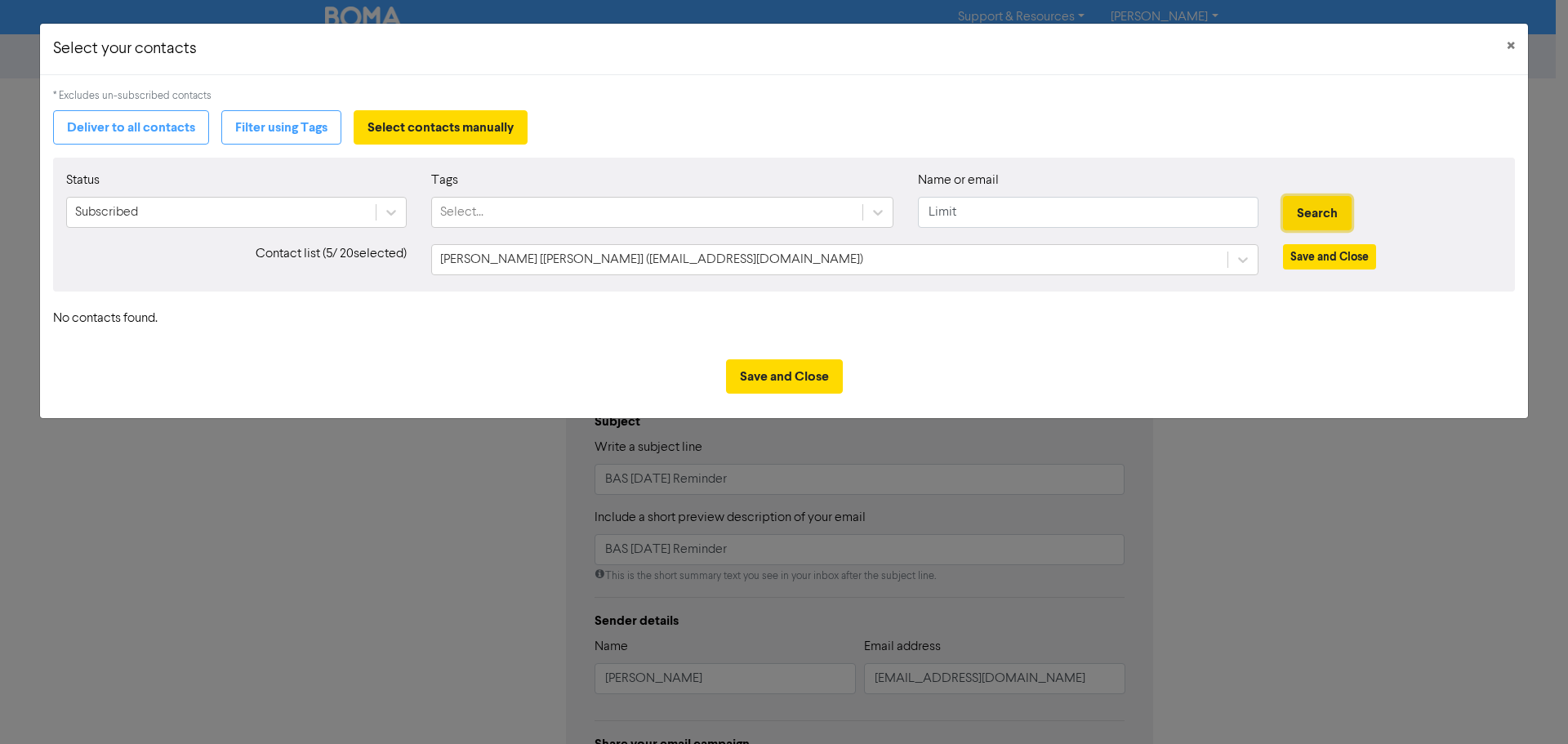
click at [1328, 202] on button "Search" at bounding box center [1316, 213] width 68 height 35
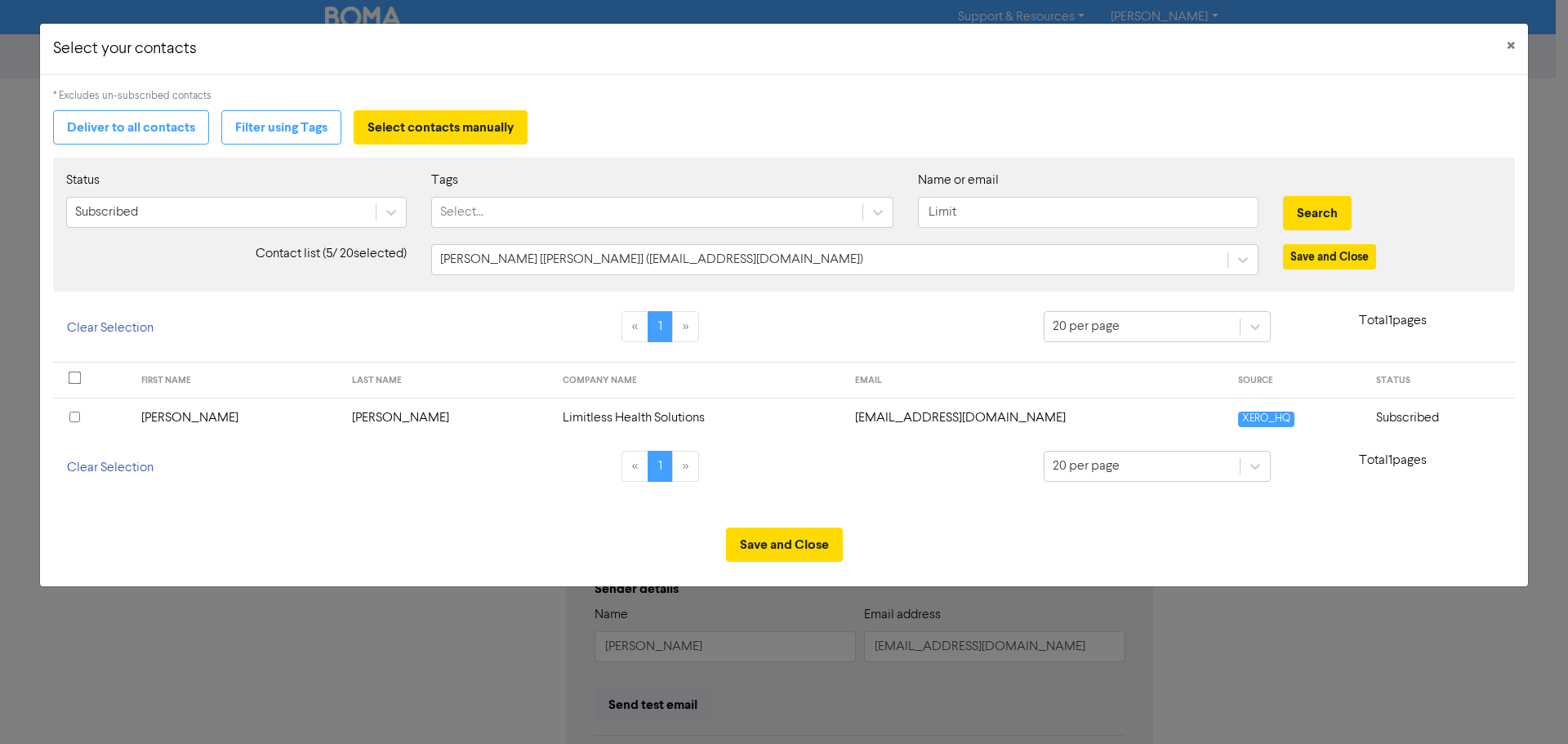
click at [77, 419] on input "checkbox" at bounding box center [74, 417] width 11 height 11
drag, startPoint x: 977, startPoint y: 210, endPoint x: 910, endPoint y: 209, distance: 67.0
click at [910, 209] on div "Name or email Limit" at bounding box center [1088, 205] width 365 height 70
type input "[PERSON_NAME]"
click at [1329, 213] on button "Search" at bounding box center [1316, 213] width 68 height 35
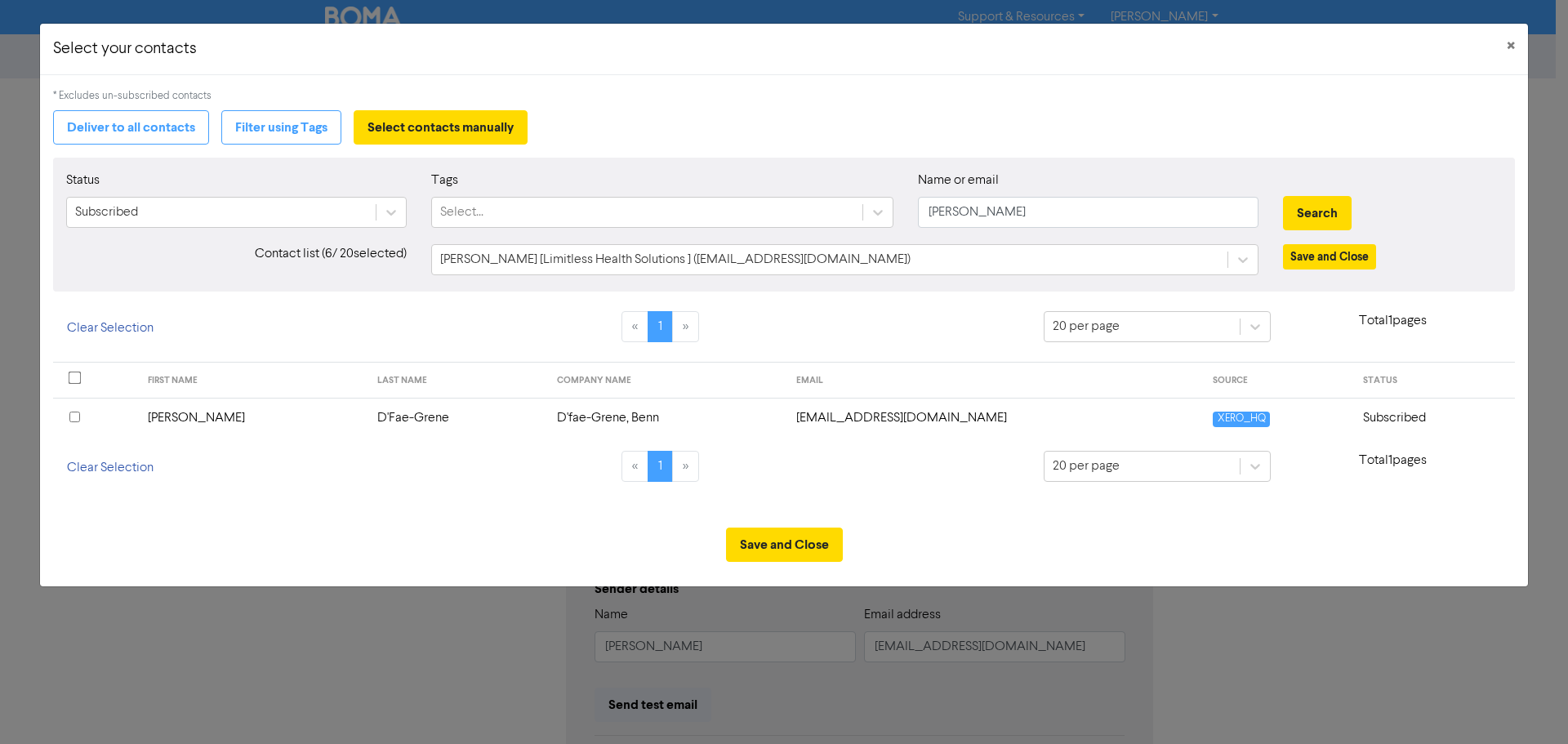
click at [77, 417] on input "checkbox" at bounding box center [74, 417] width 11 height 11
click at [1345, 253] on button "Save and Close" at bounding box center [1329, 257] width 93 height 25
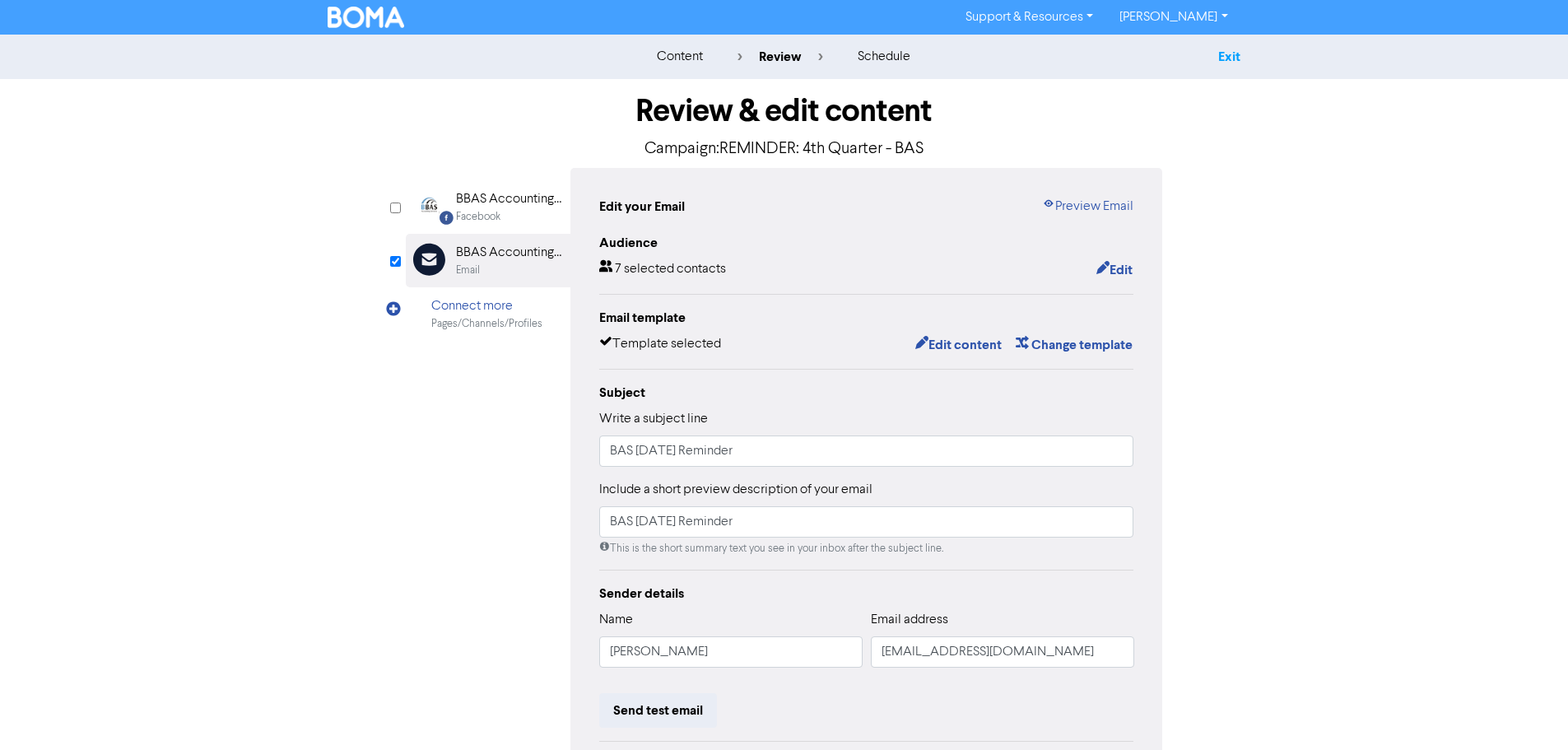
click at [1227, 59] on link "Exit" at bounding box center [1229, 57] width 22 height 16
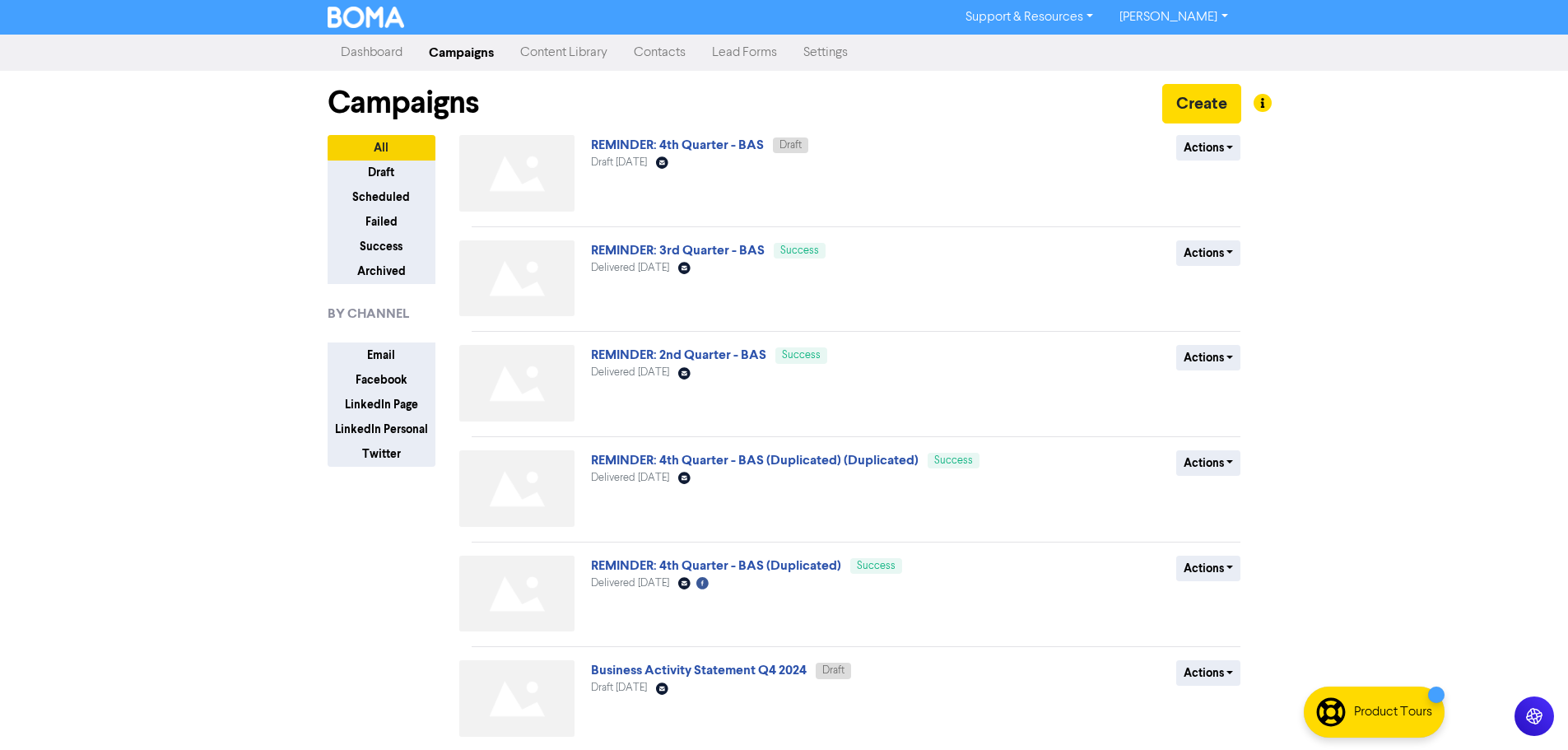
click at [657, 52] on link "Contacts" at bounding box center [659, 53] width 78 height 33
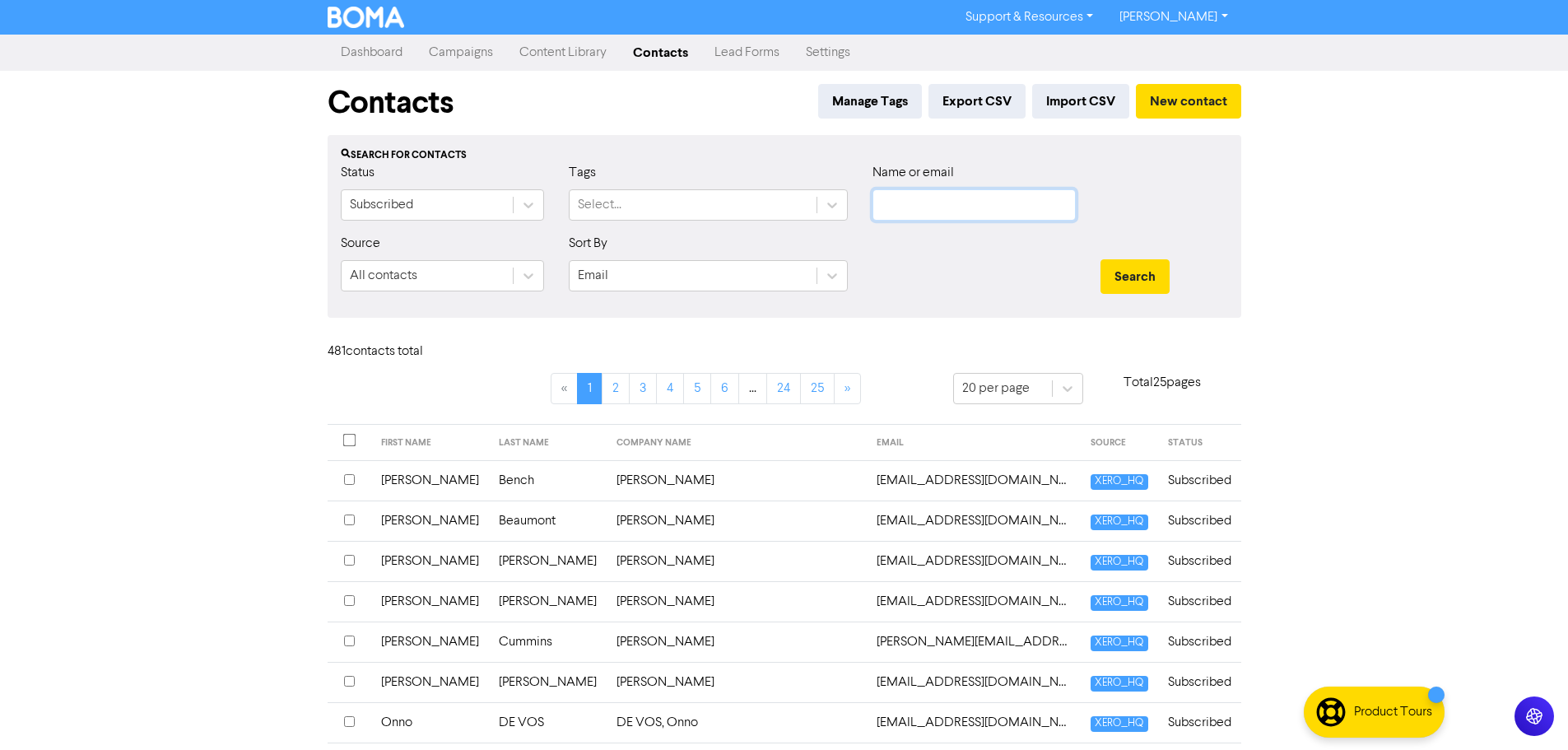
click at [914, 196] on input "text" at bounding box center [975, 205] width 203 height 31
type input "Nabsan"
click at [1145, 280] on button "Search" at bounding box center [1135, 277] width 69 height 35
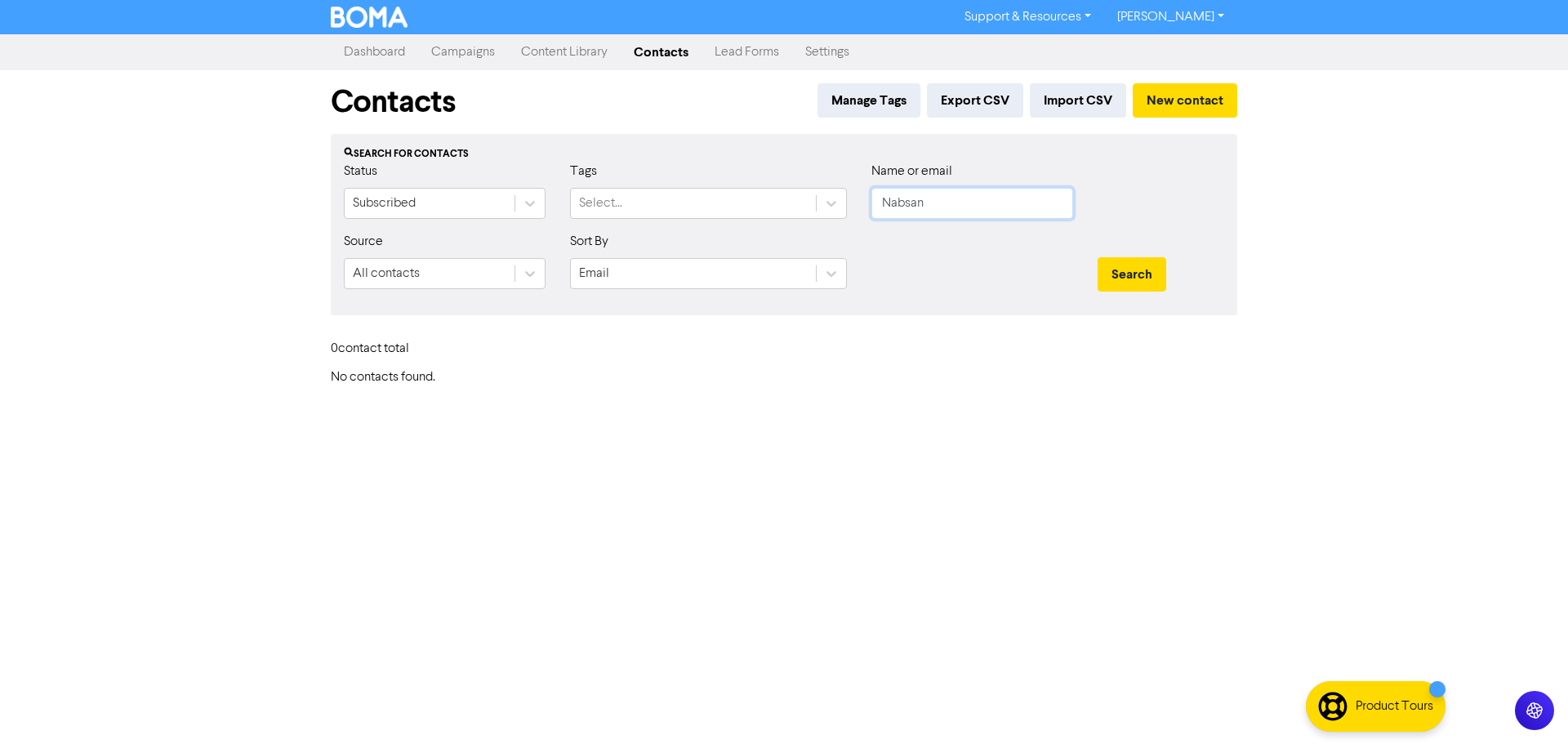
click at [977, 208] on input "Nabsan" at bounding box center [972, 203] width 202 height 31
